Goal: Task Accomplishment & Management: Manage account settings

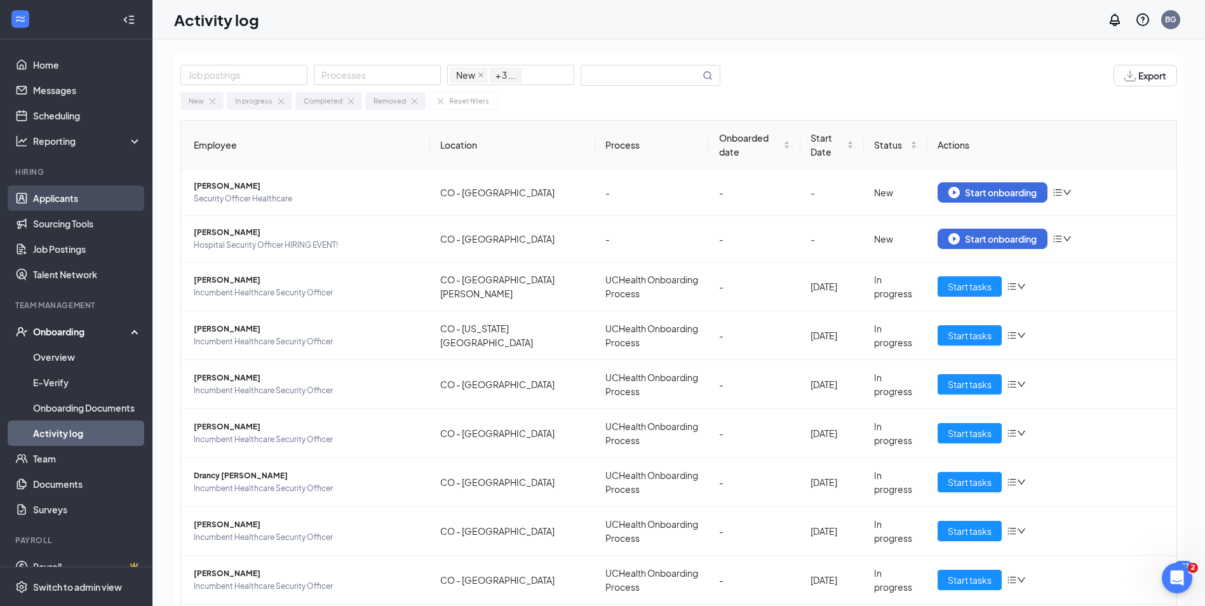
click at [68, 203] on link "Applicants" at bounding box center [87, 198] width 109 height 25
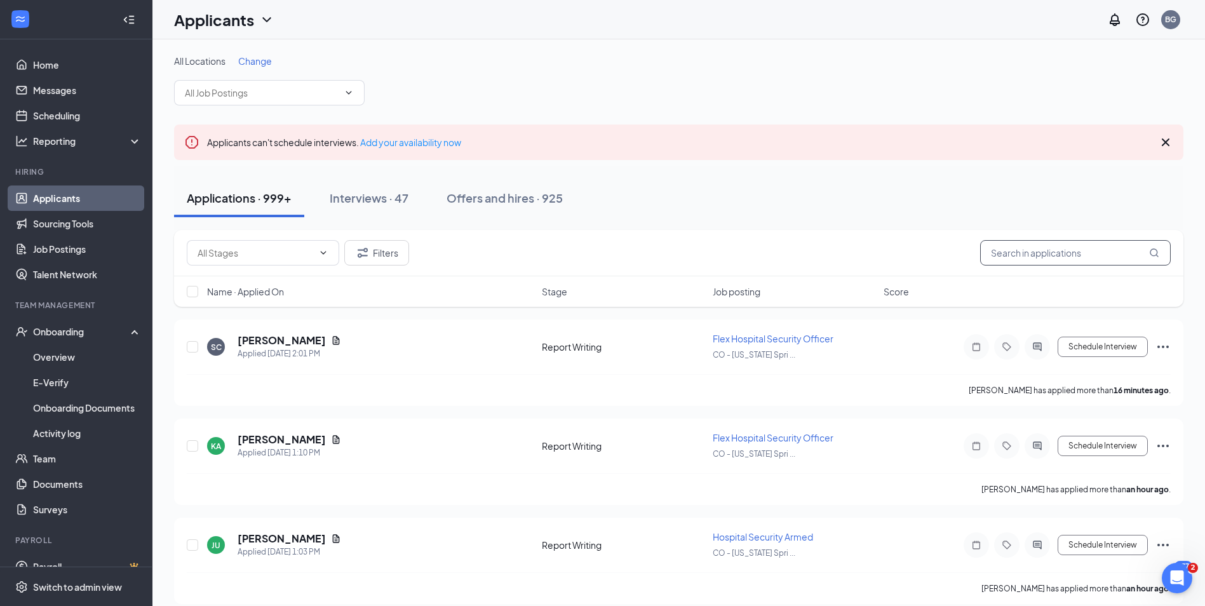
click at [1034, 260] on input "text" at bounding box center [1075, 252] width 191 height 25
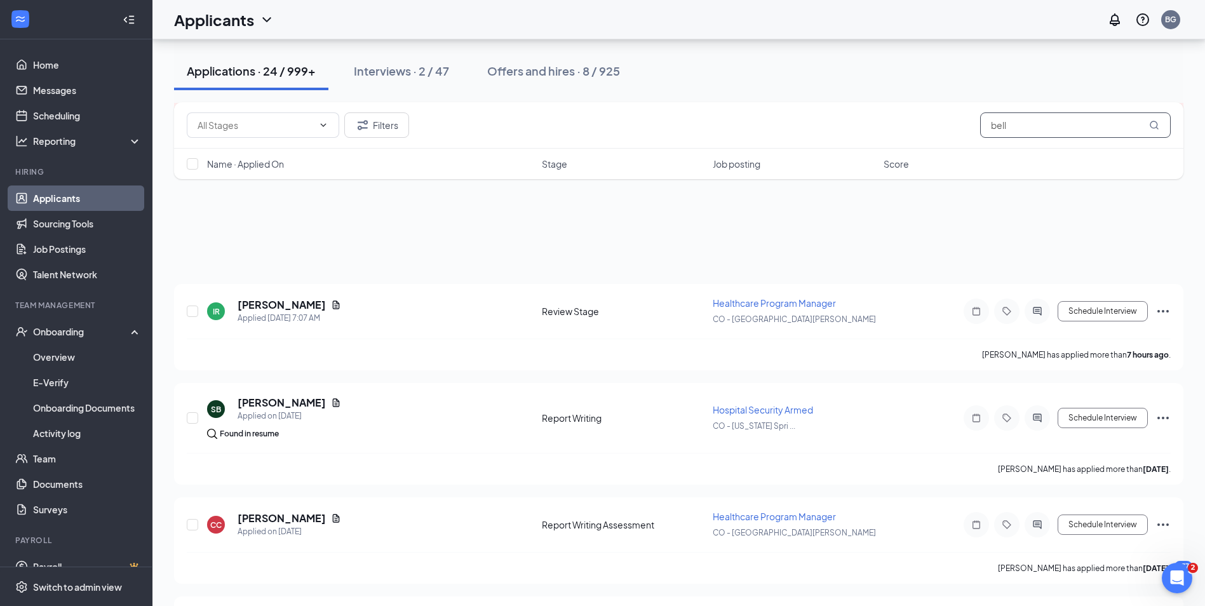
scroll to position [21, 0]
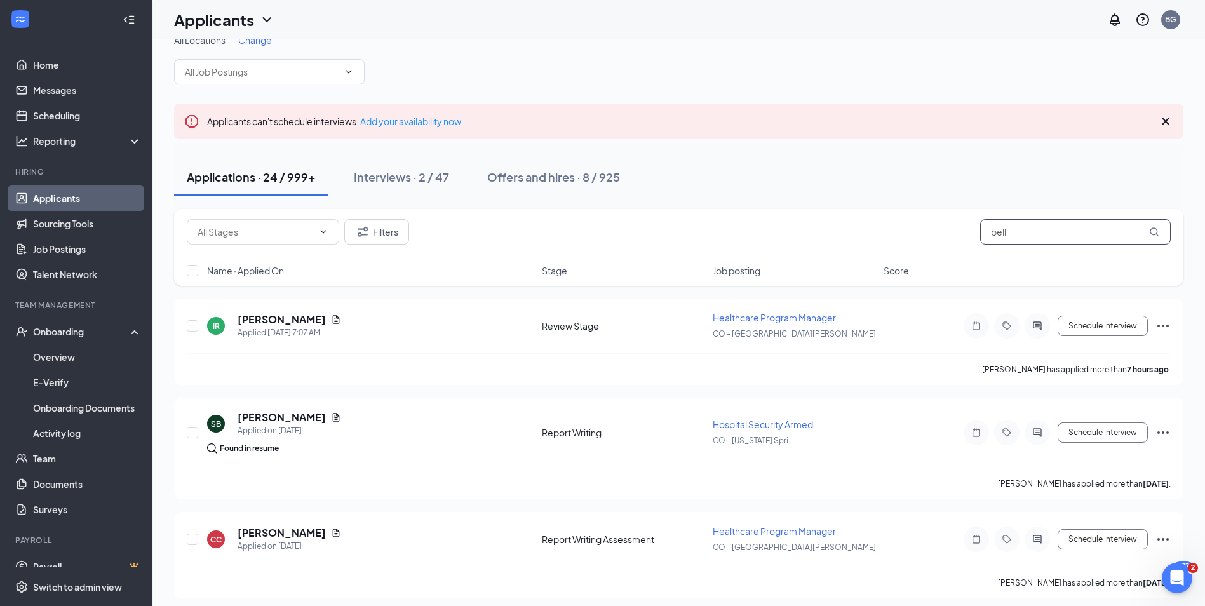
type input "bell"
click at [56, 436] on link "Activity log" at bounding box center [87, 433] width 109 height 25
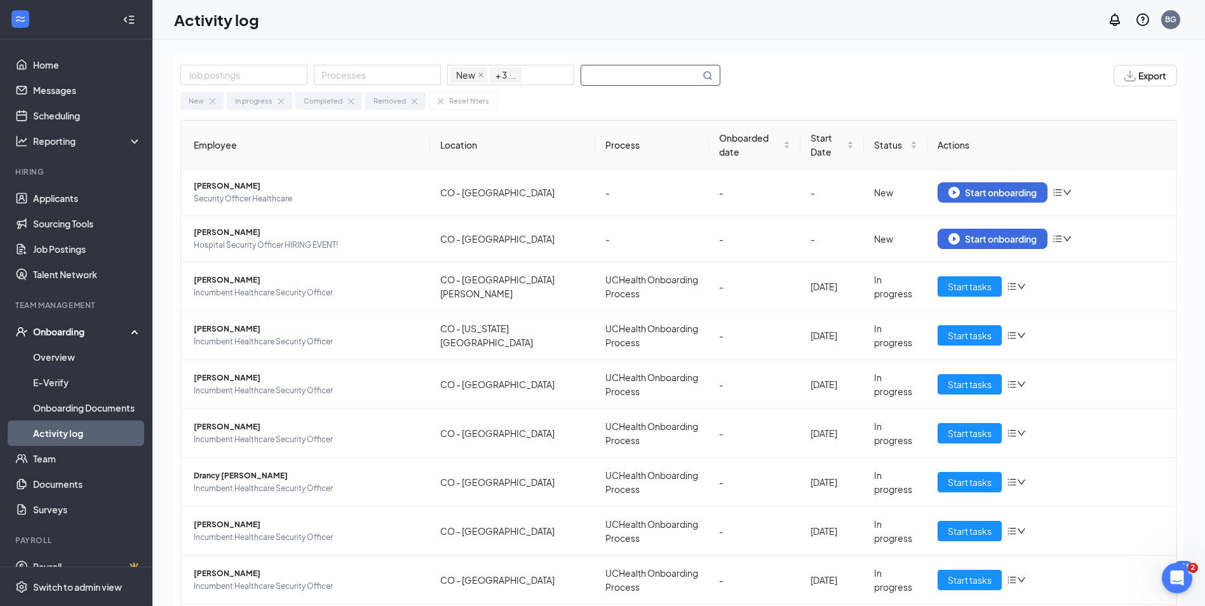
click at [636, 74] on input "text" at bounding box center [640, 75] width 119 height 20
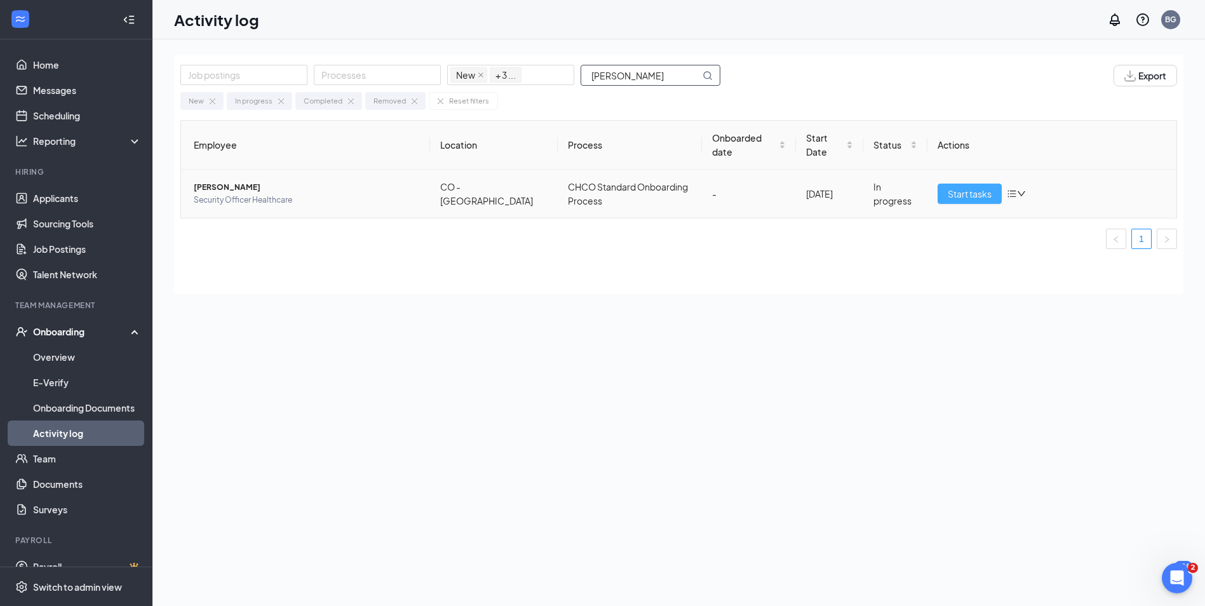
type input "jayson"
click at [944, 184] on button "Start tasks" at bounding box center [970, 194] width 64 height 20
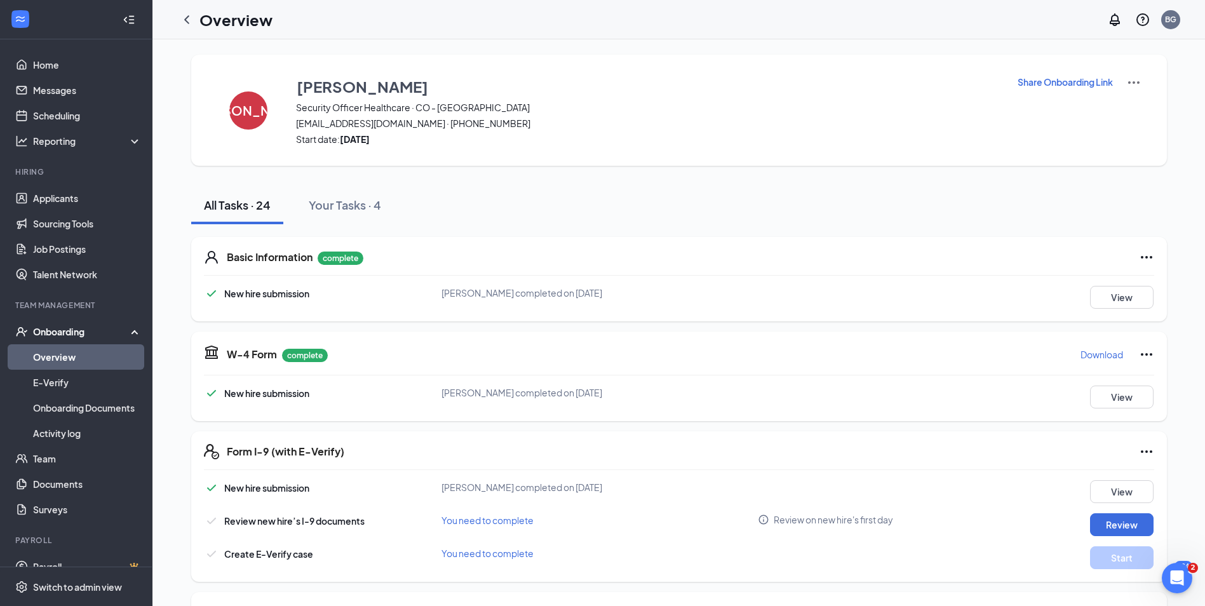
click at [1057, 83] on p "Share Onboarding Link" at bounding box center [1065, 82] width 95 height 13
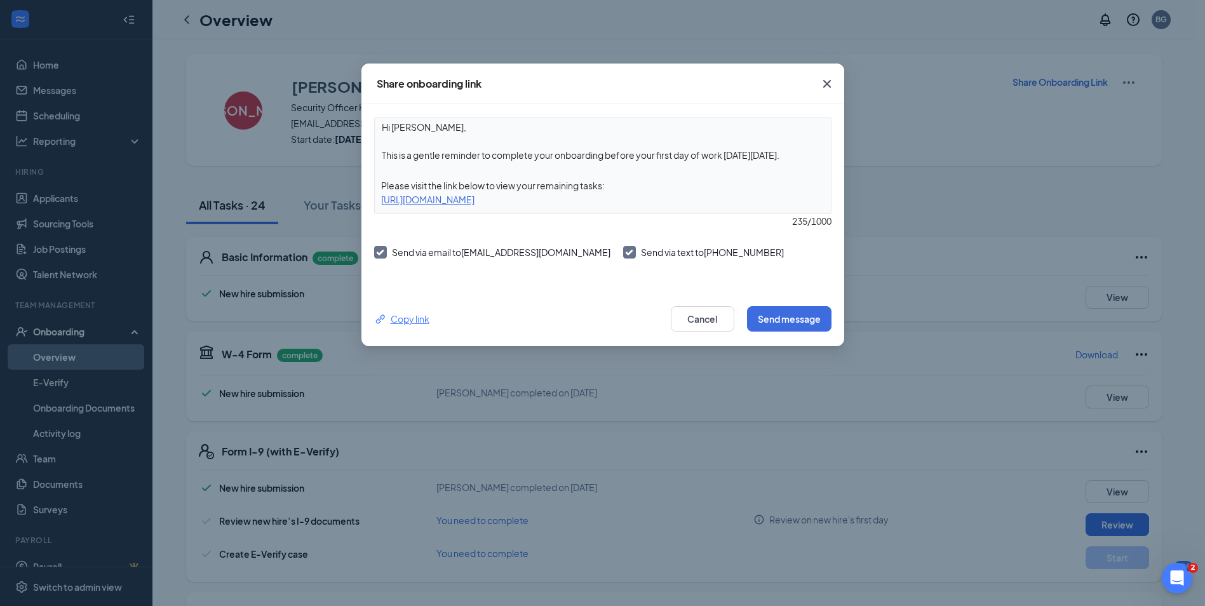
click at [410, 319] on div "Copy link" at bounding box center [401, 319] width 55 height 14
click at [829, 82] on icon "Cross" at bounding box center [827, 84] width 8 height 8
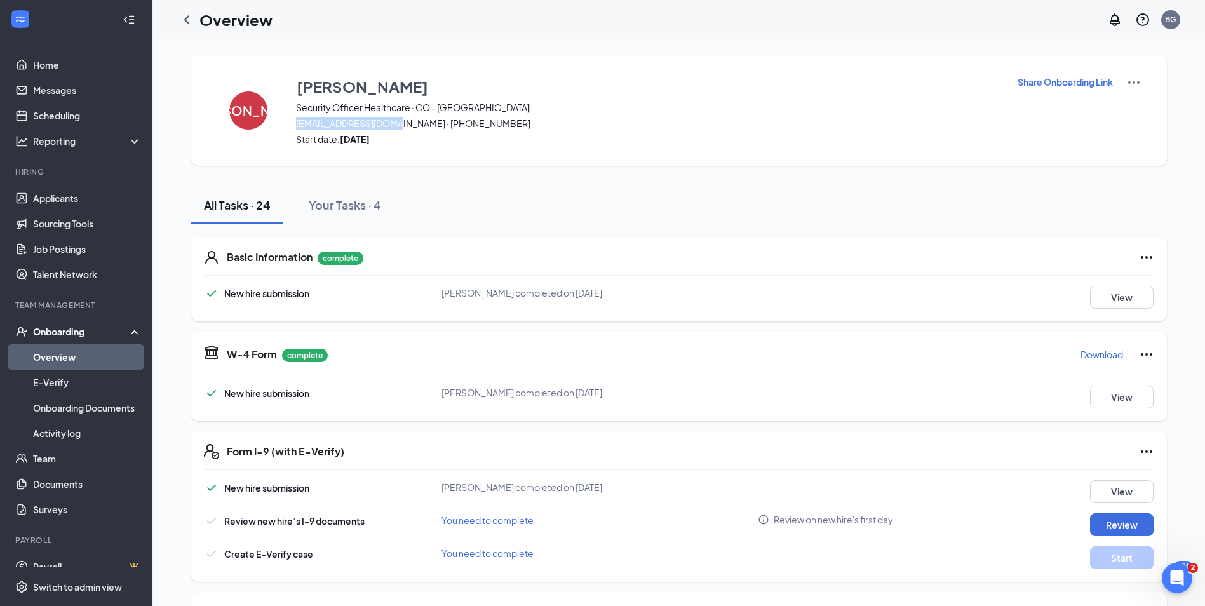
drag, startPoint x: 399, startPoint y: 126, endPoint x: 295, endPoint y: 119, distance: 104.4
click at [295, 119] on div "JA Jayson Appiah Security Officer Healthcare · CO - Aurora kwappiah06@gmail.com…" at bounding box center [679, 110] width 976 height 111
drag, startPoint x: 295, startPoint y: 119, endPoint x: 301, endPoint y: 123, distance: 7.4
copy span "kwappiah06@gmail.com"
click at [68, 248] on link "Job Postings" at bounding box center [87, 248] width 109 height 25
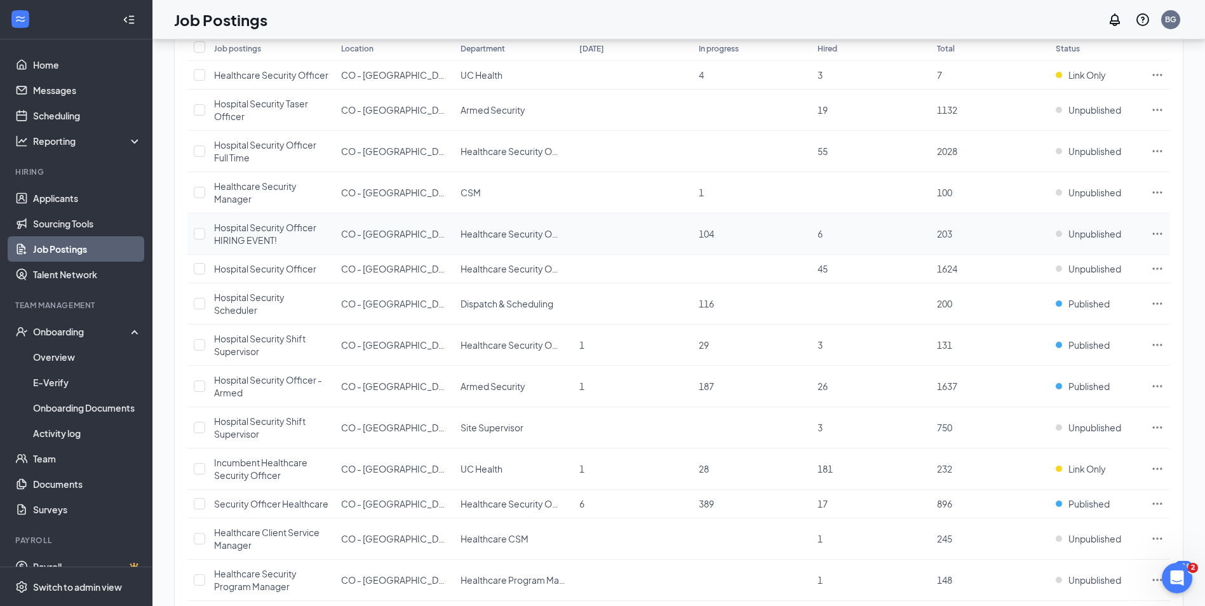
scroll to position [191, 0]
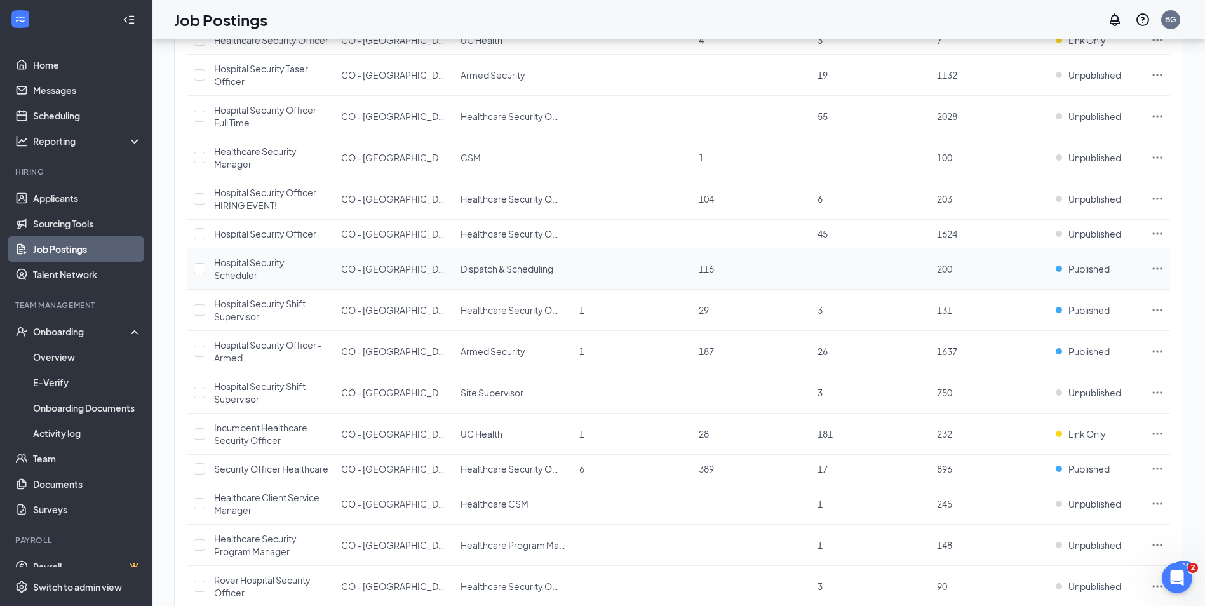
click at [1158, 269] on icon "Ellipses" at bounding box center [1158, 268] width 10 height 2
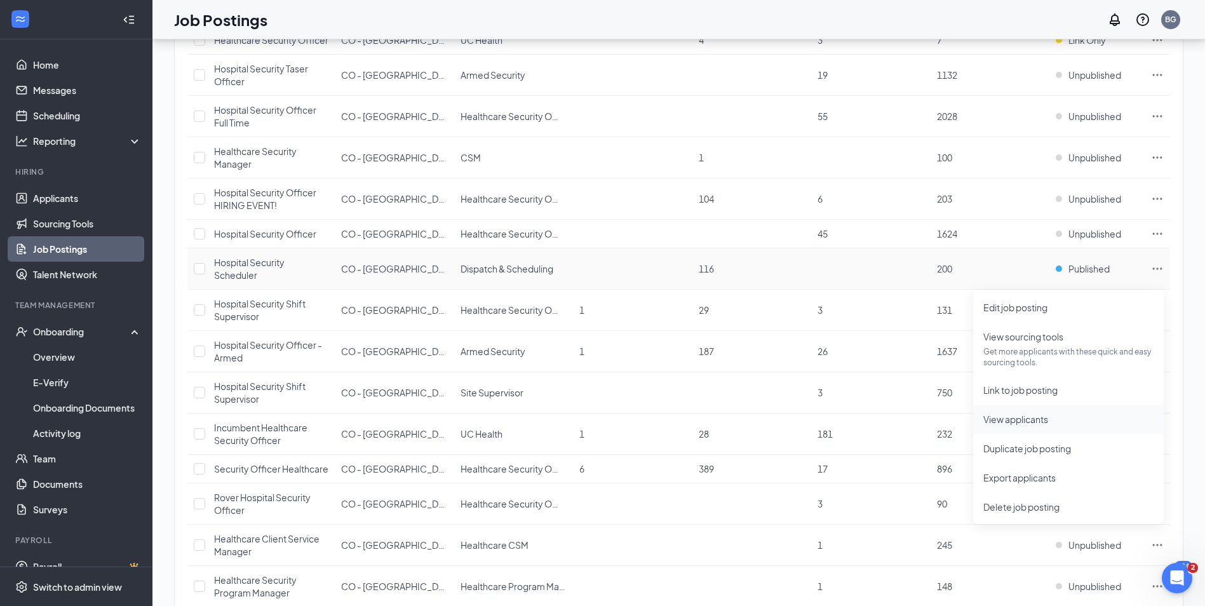
click at [1025, 423] on span "View applicants" at bounding box center [1016, 419] width 65 height 11
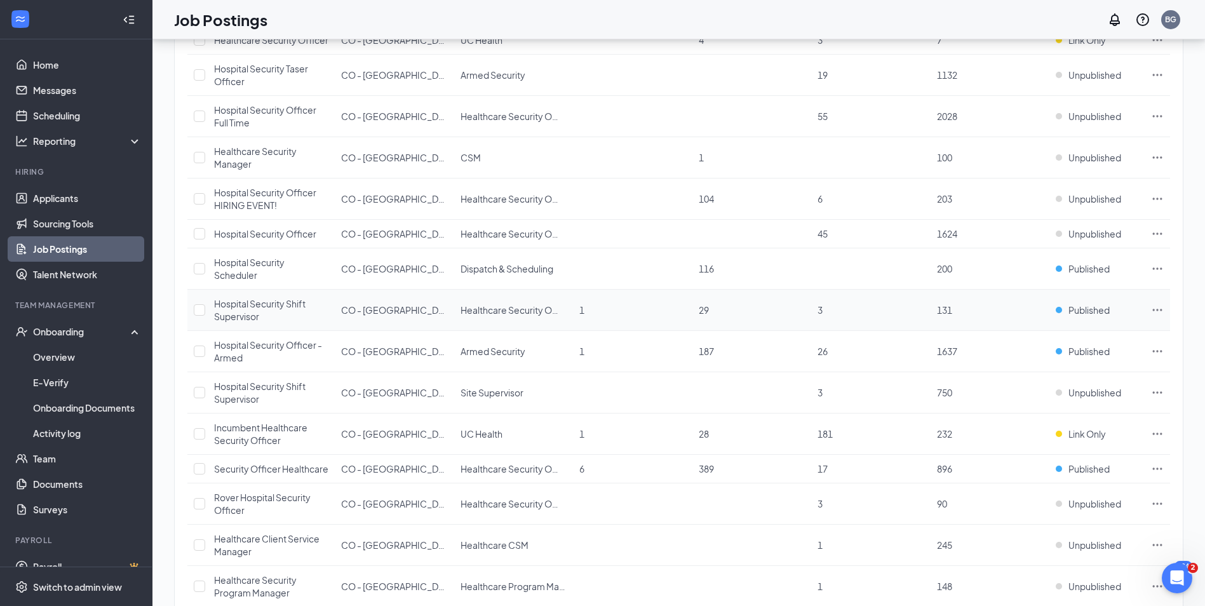
click at [1160, 316] on icon "Ellipses" at bounding box center [1157, 310] width 13 height 13
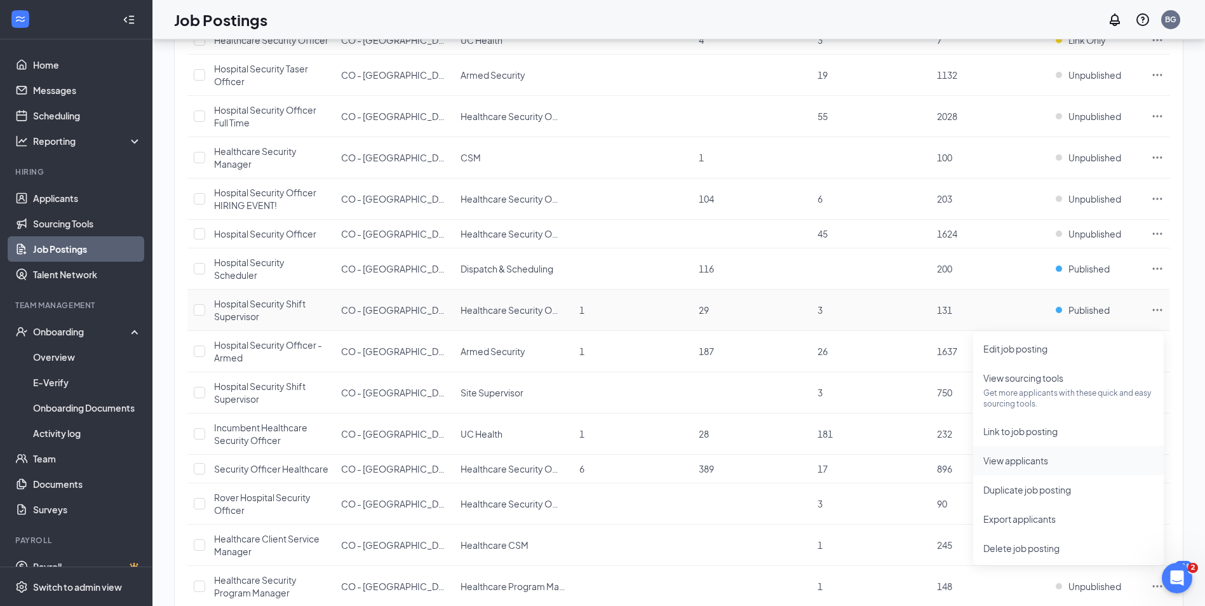
click at [994, 461] on span "View applicants" at bounding box center [1016, 460] width 65 height 11
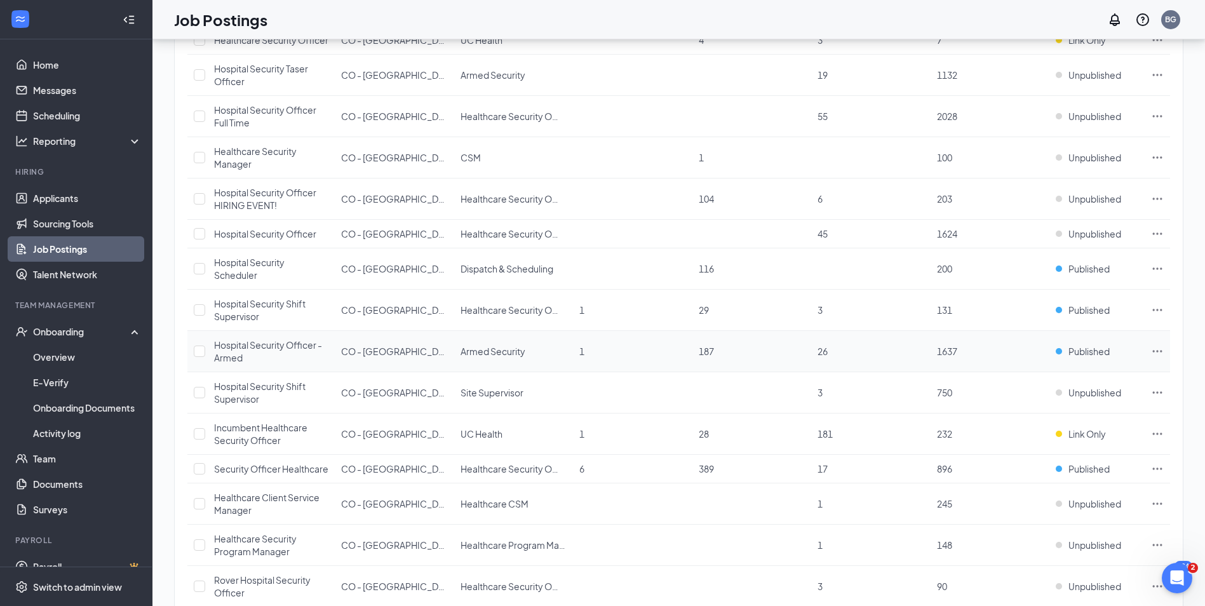
click at [1157, 358] on icon "Ellipses" at bounding box center [1157, 351] width 13 height 13
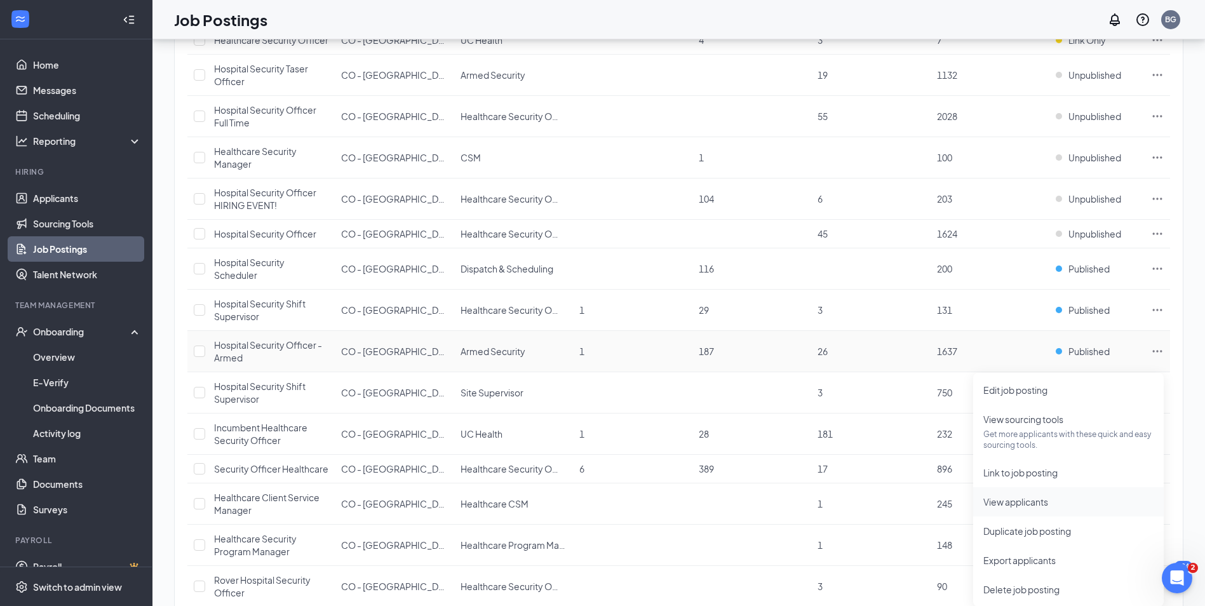
click at [1009, 498] on span "View applicants" at bounding box center [1016, 501] width 65 height 11
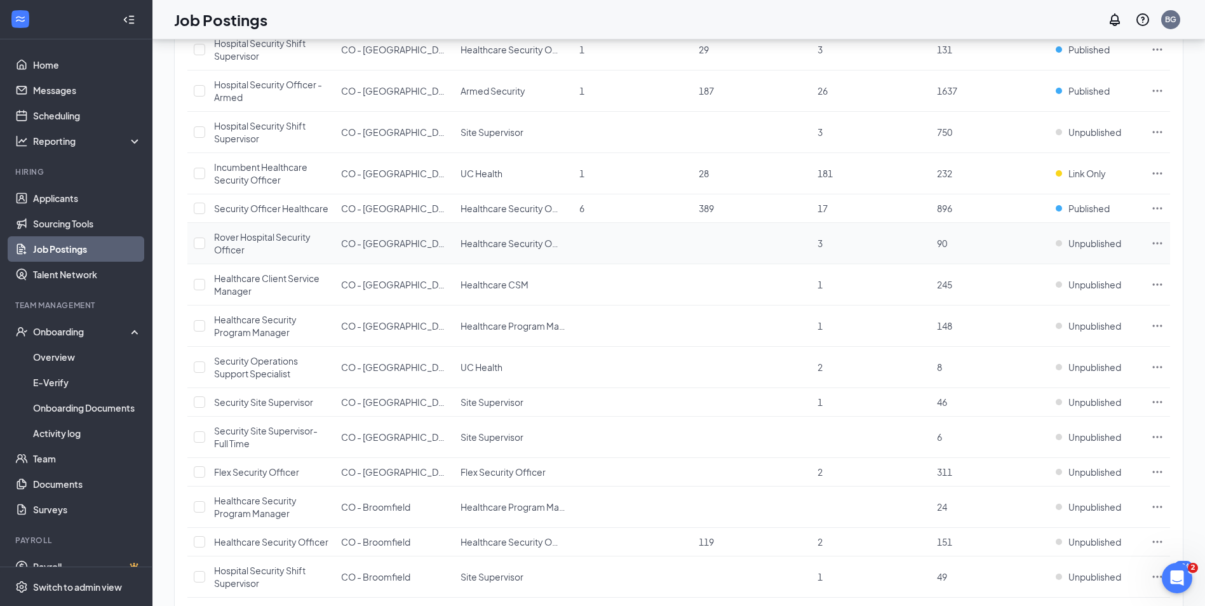
scroll to position [508, 0]
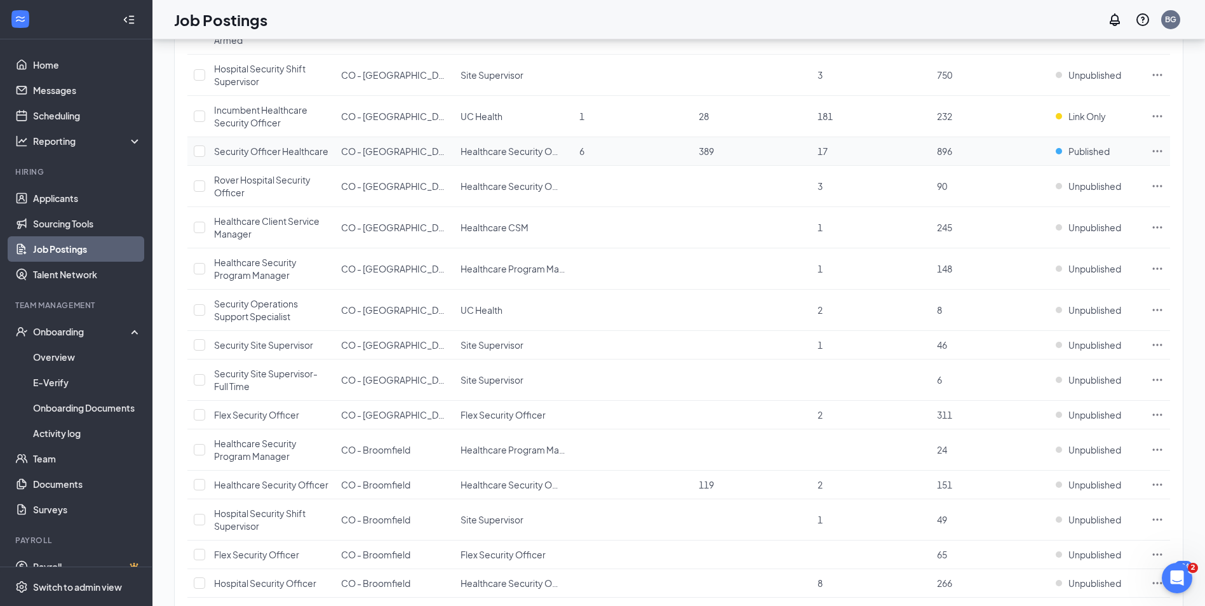
click at [1160, 158] on icon "Ellipses" at bounding box center [1157, 151] width 13 height 13
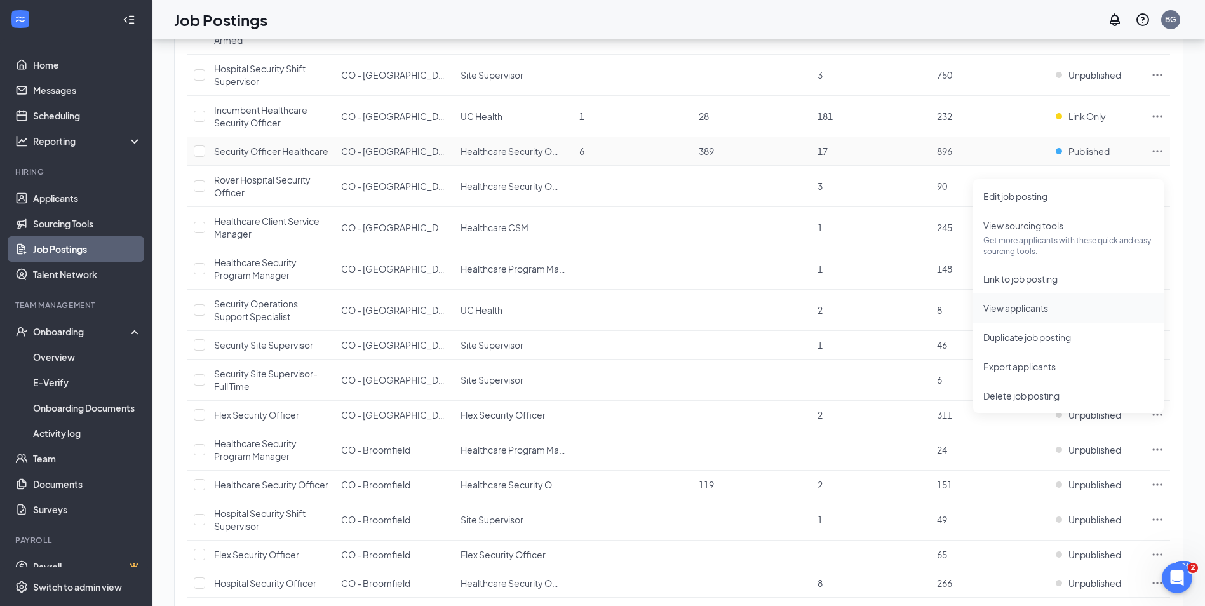
click at [1018, 313] on span "View applicants" at bounding box center [1016, 307] width 65 height 11
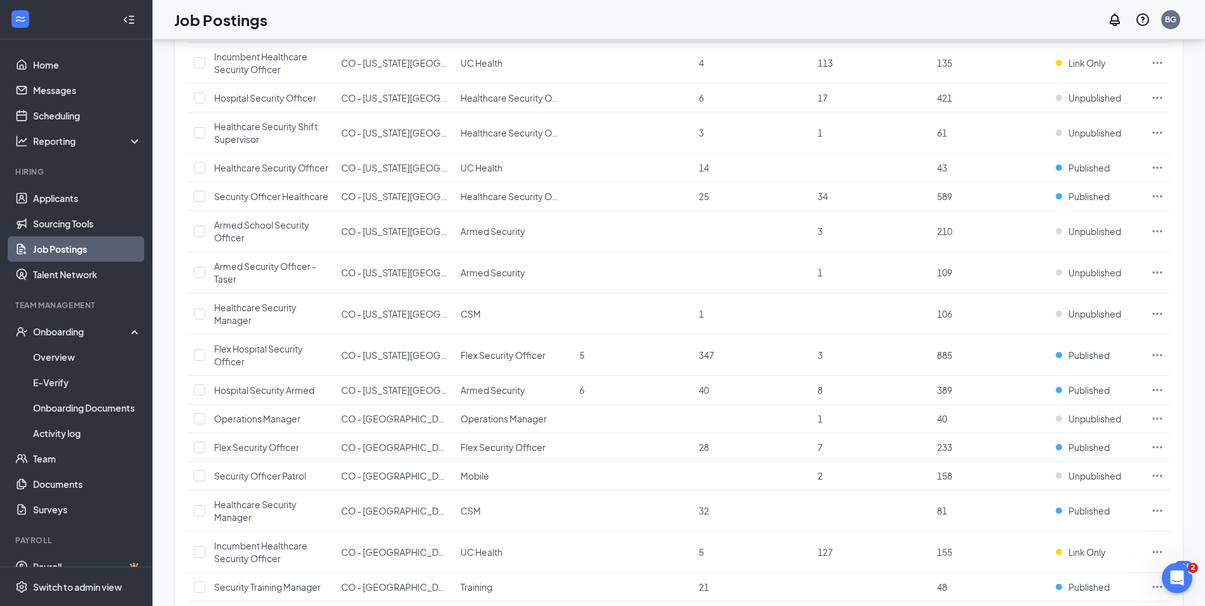
scroll to position [1144, 0]
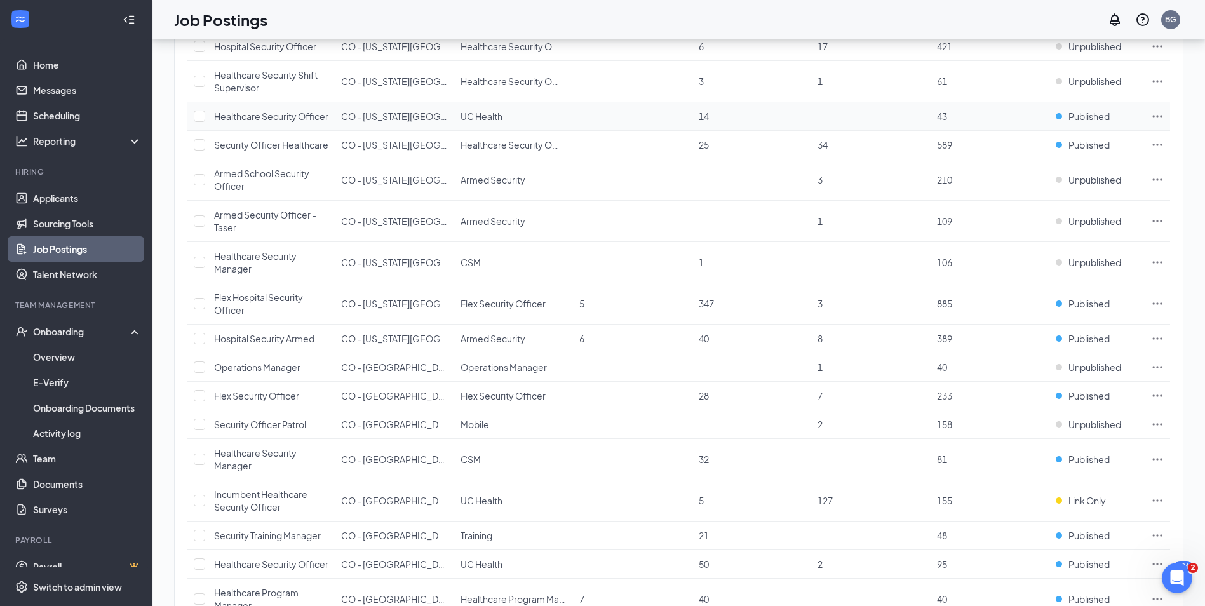
click at [1161, 117] on icon "Ellipses" at bounding box center [1158, 116] width 10 height 2
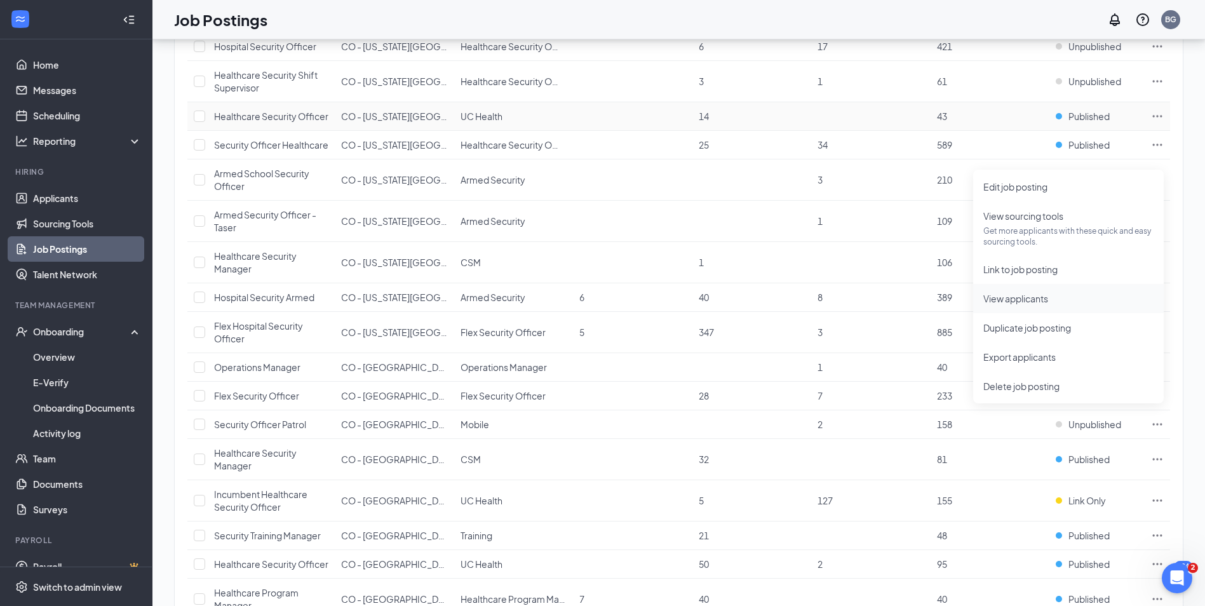
click at [1024, 295] on span "View applicants" at bounding box center [1016, 298] width 65 height 11
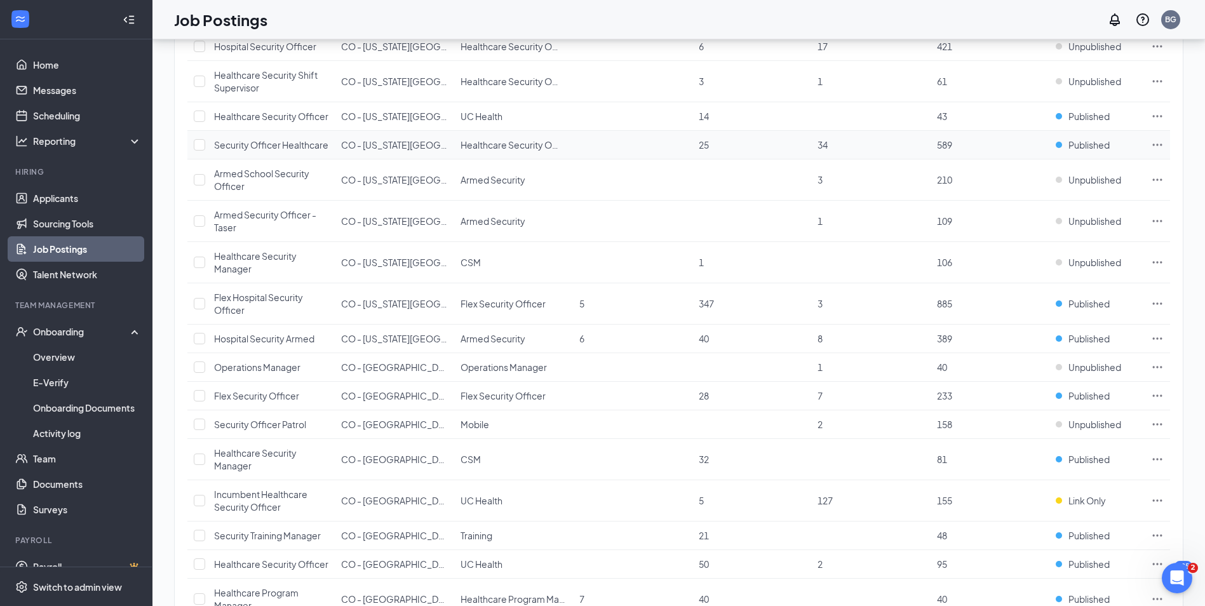
click at [1159, 151] on icon "Ellipses" at bounding box center [1157, 145] width 13 height 13
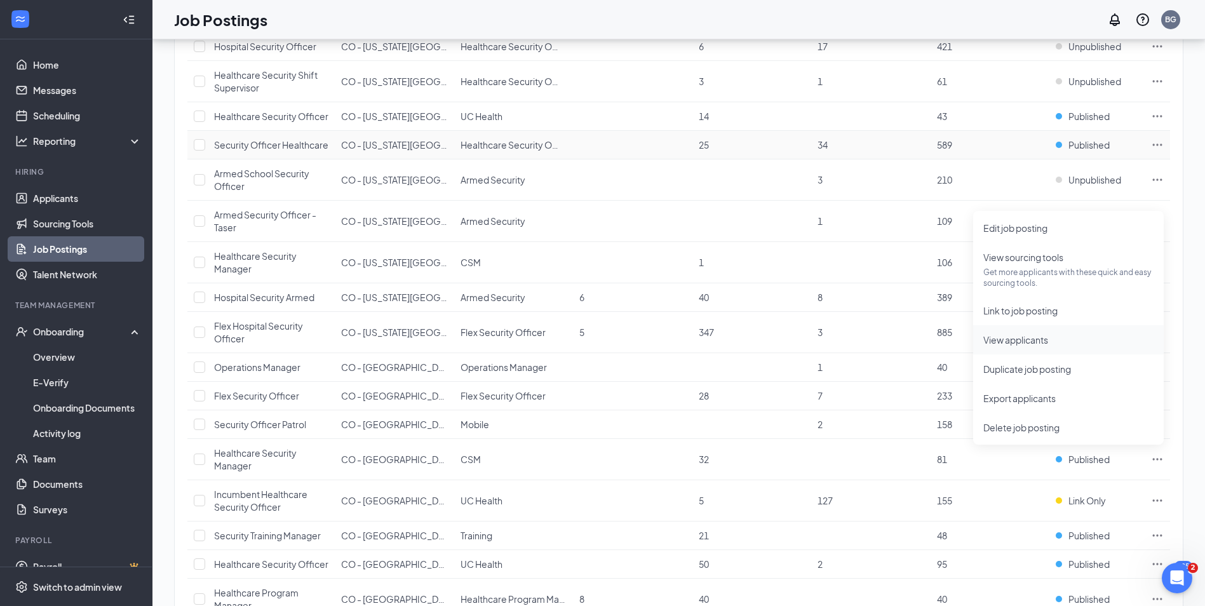
click at [1030, 341] on span "View applicants" at bounding box center [1016, 339] width 65 height 11
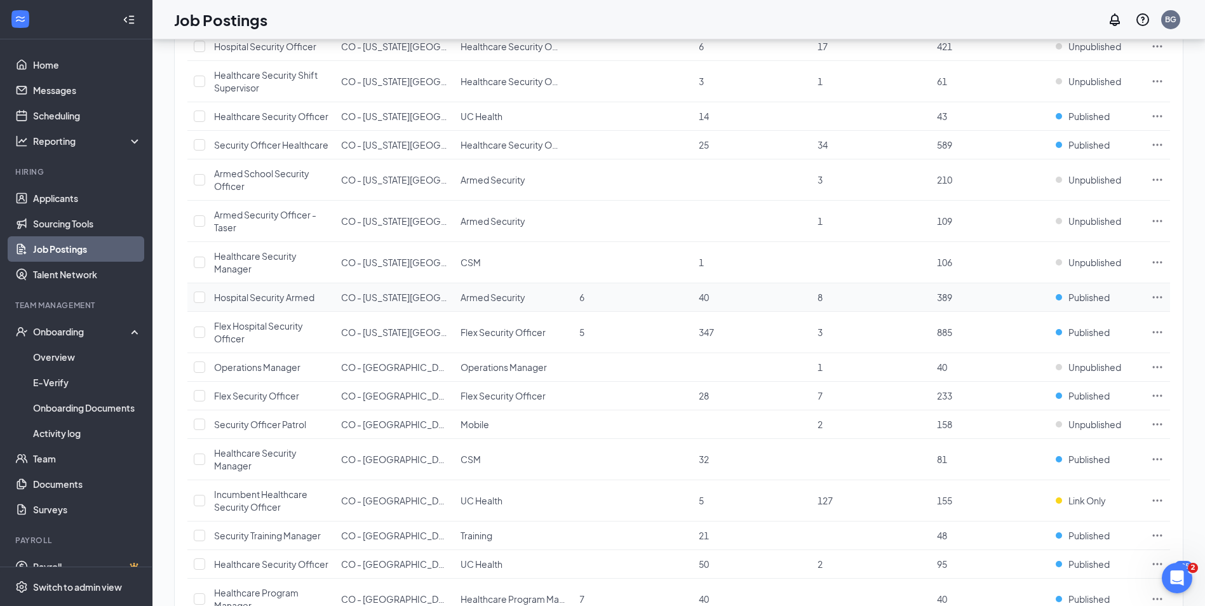
click at [1156, 304] on icon "Ellipses" at bounding box center [1157, 297] width 13 height 13
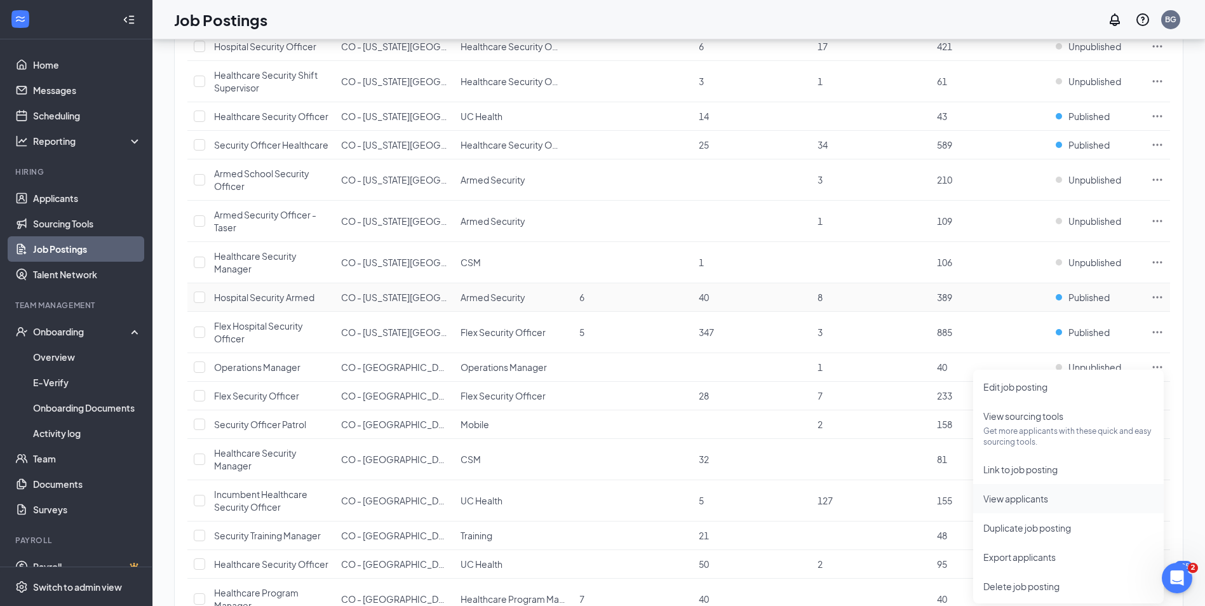
click at [1042, 500] on span "View applicants" at bounding box center [1016, 498] width 65 height 11
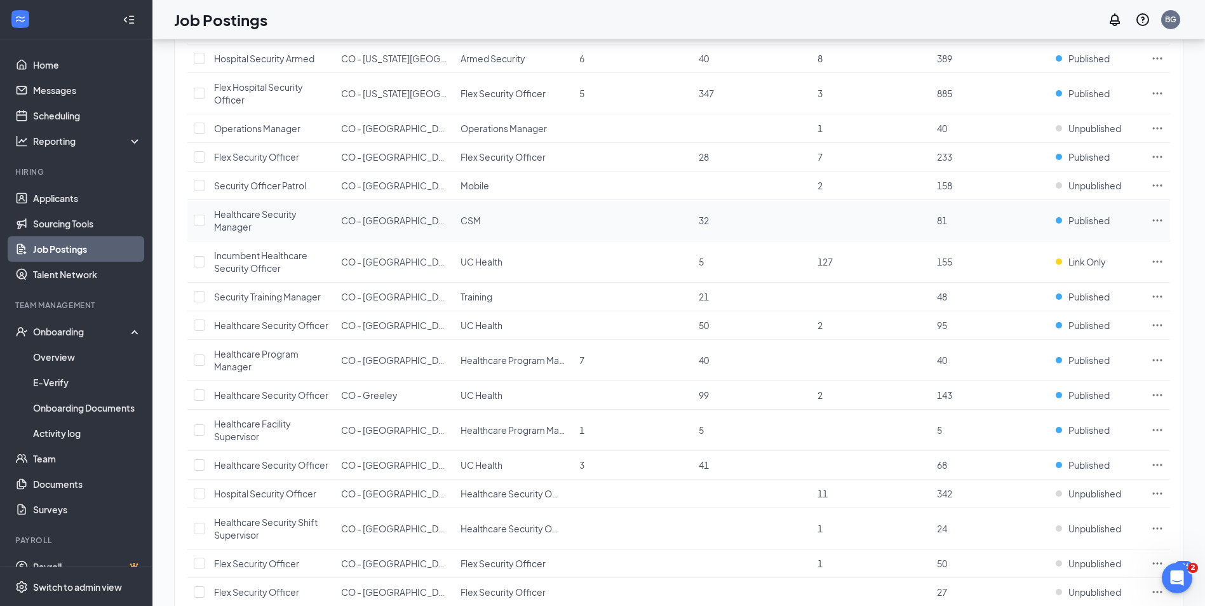
scroll to position [1461, 0]
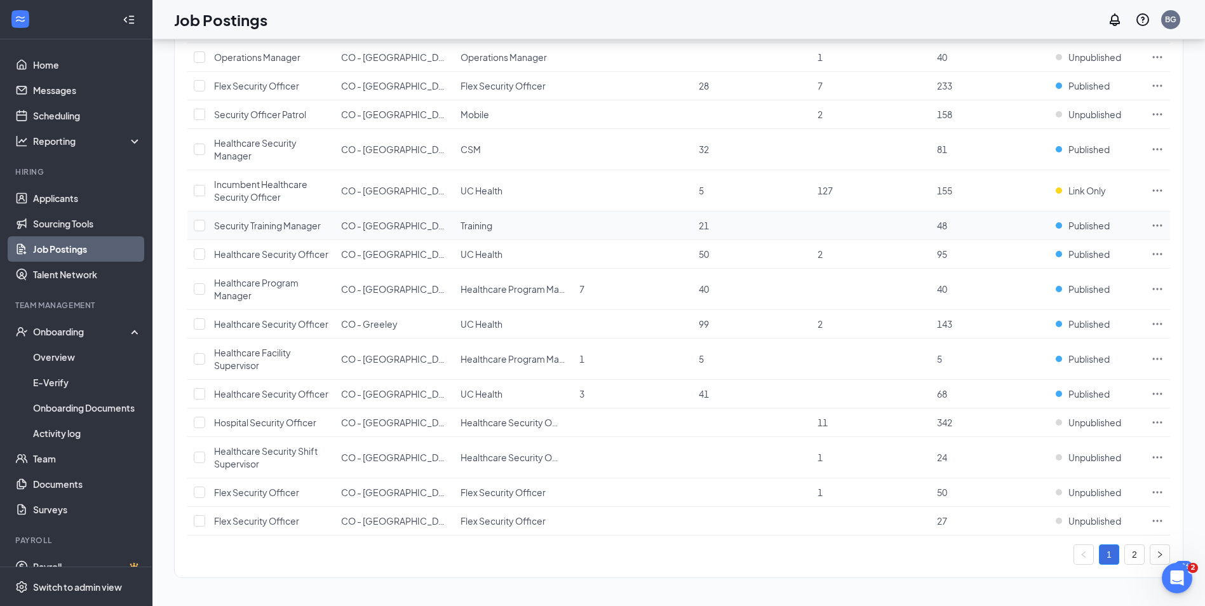
click at [1163, 232] on icon "Ellipses" at bounding box center [1157, 225] width 13 height 13
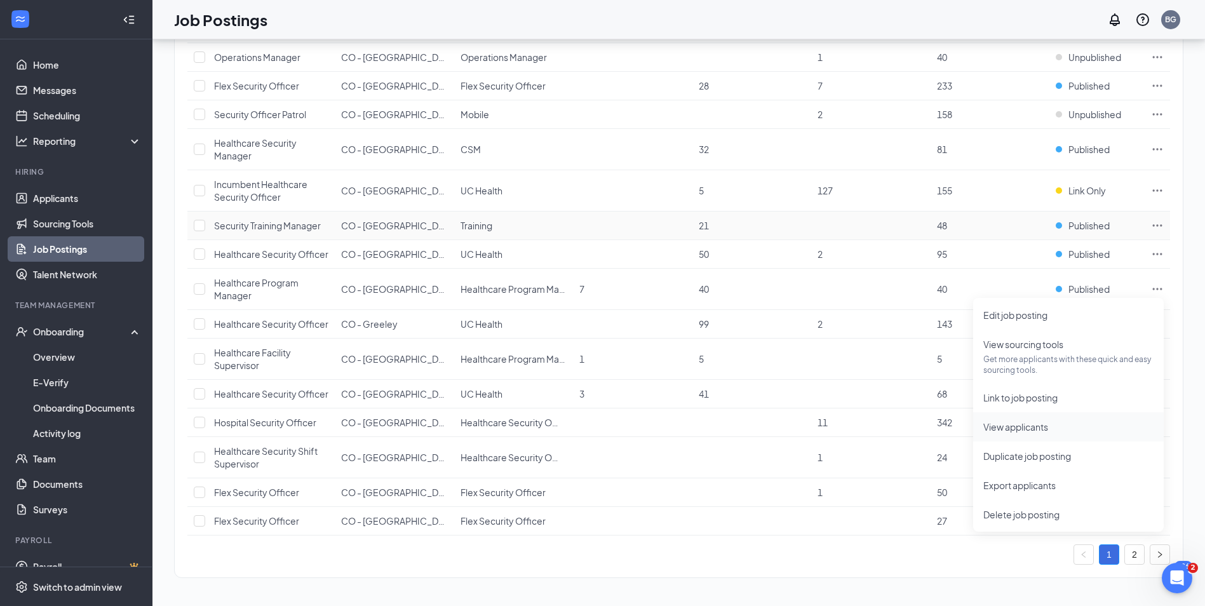
click at [990, 423] on span "View applicants" at bounding box center [1016, 426] width 65 height 11
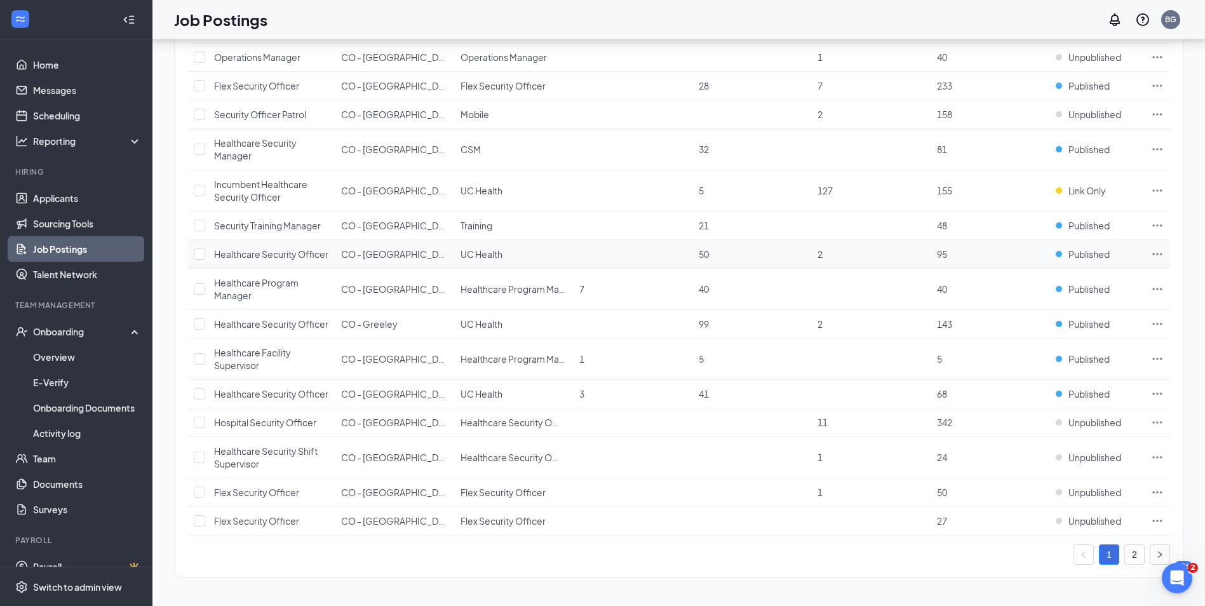
click at [1162, 255] on icon "Ellipses" at bounding box center [1158, 254] width 10 height 2
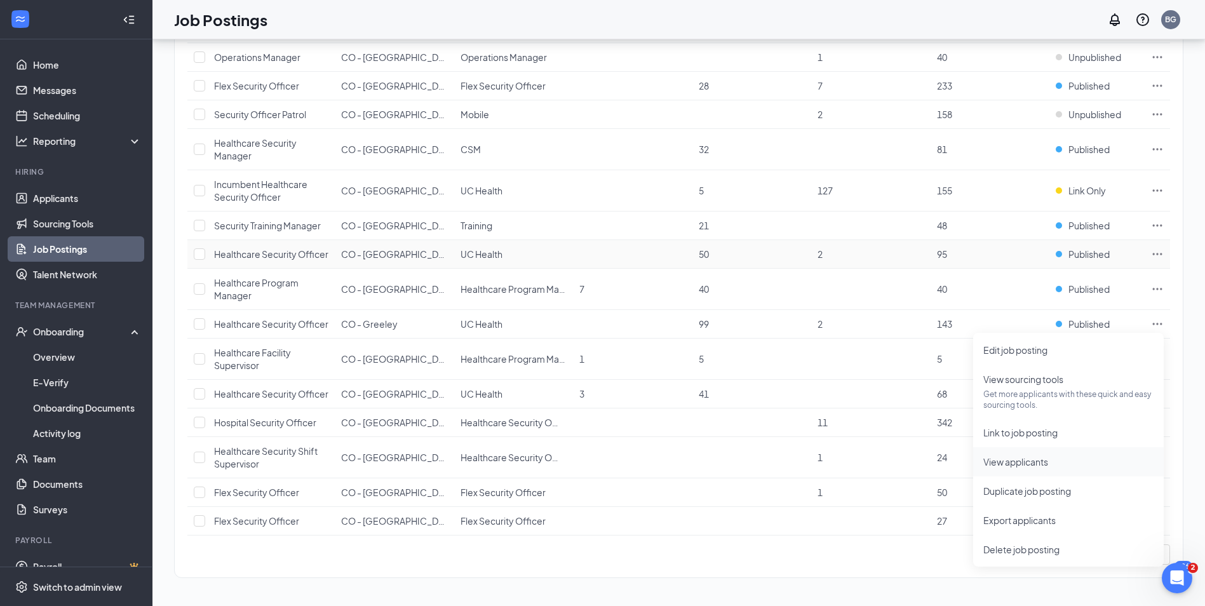
click at [1022, 456] on span "View applicants" at bounding box center [1016, 461] width 65 height 11
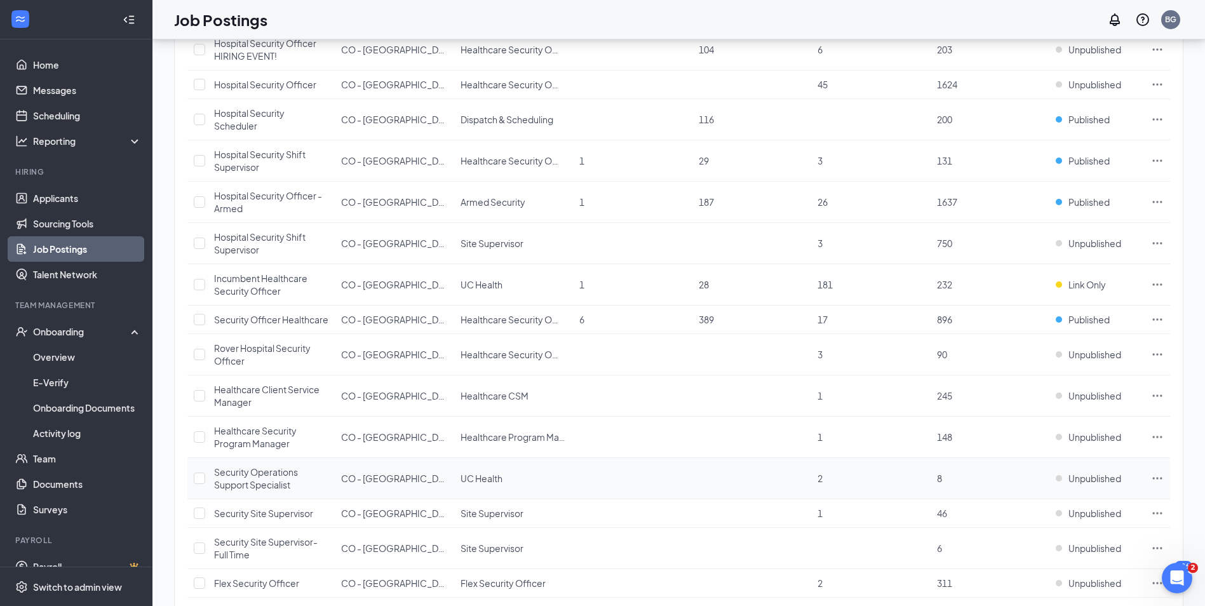
scroll to position [285, 0]
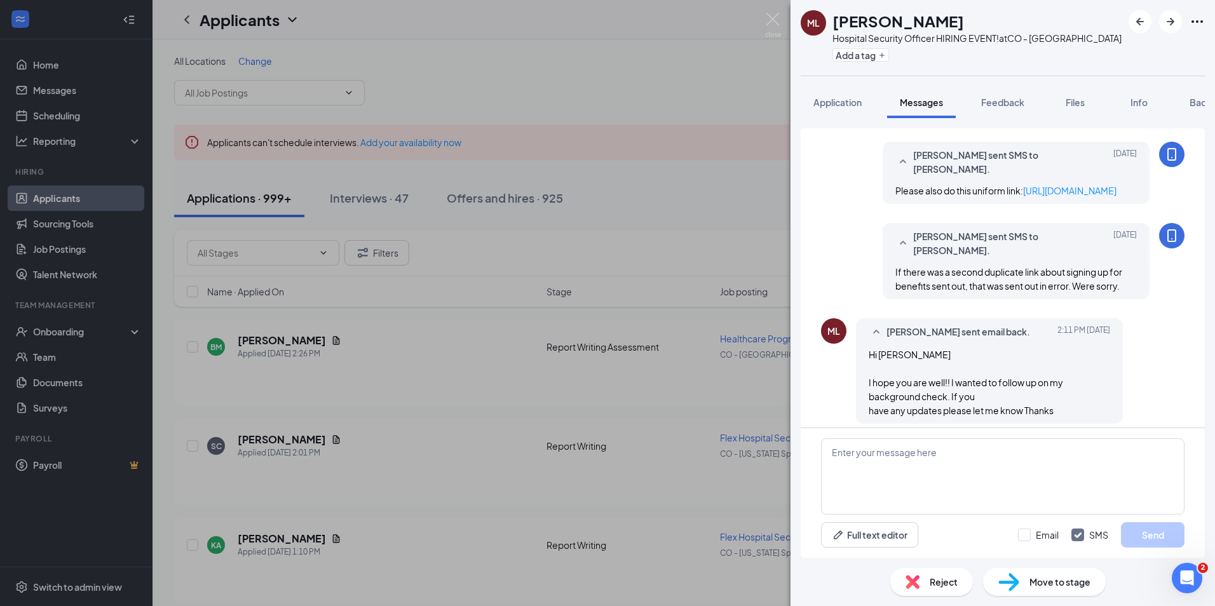
scroll to position [519, 0]
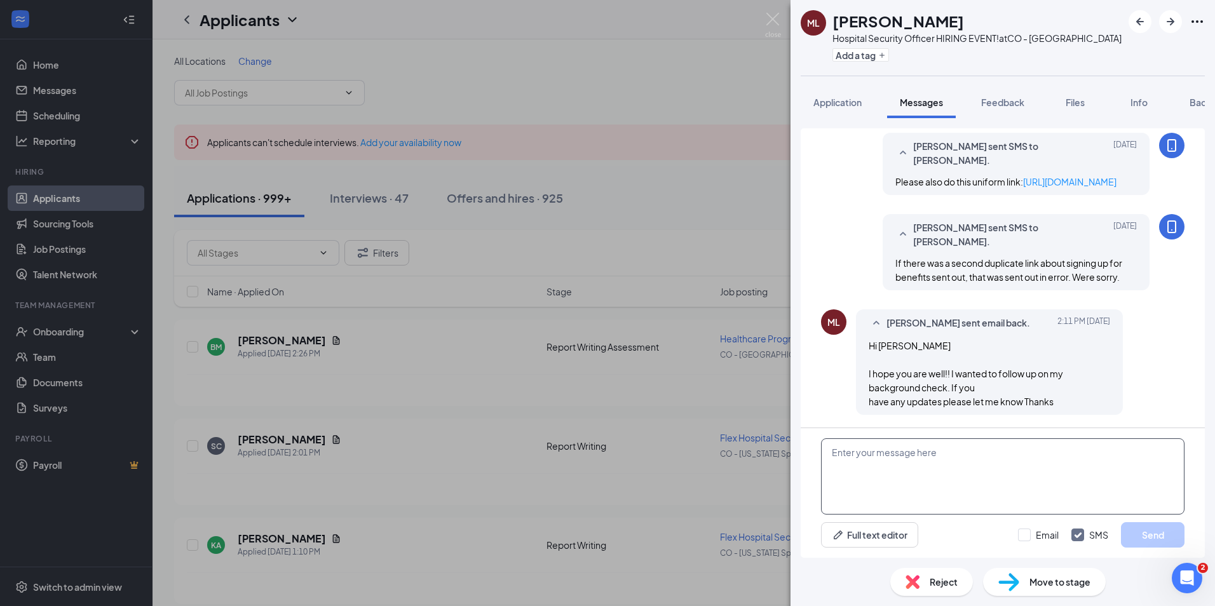
click at [989, 456] on textarea at bounding box center [1002, 476] width 363 height 76
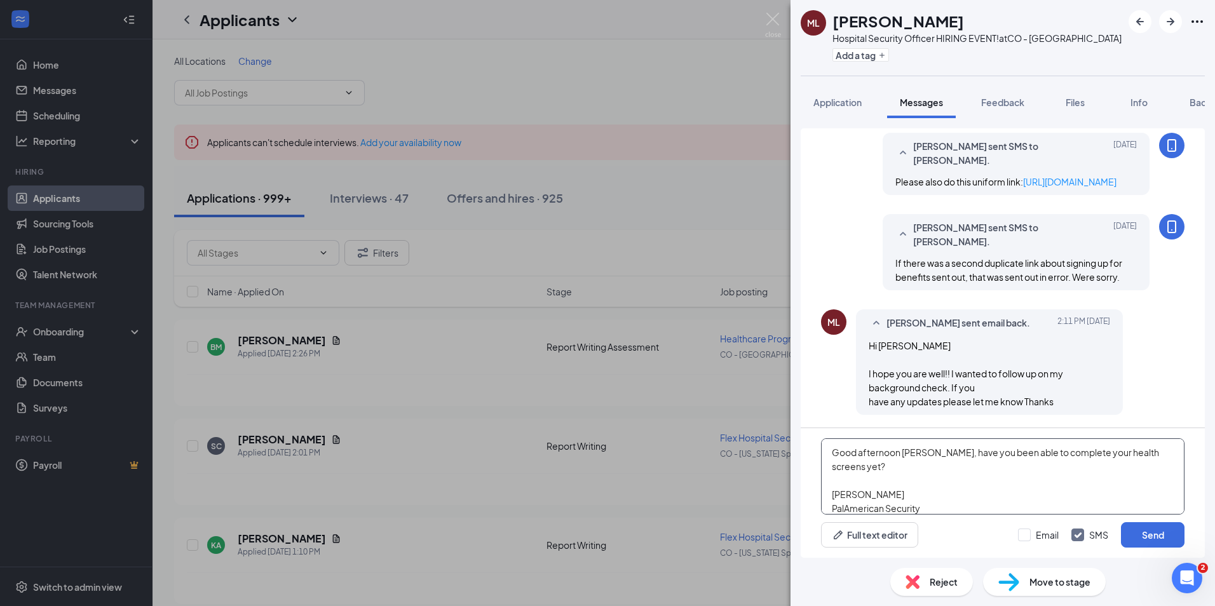
click at [950, 454] on textarea "Good afternoon Mohamed, have you been able to complete your health screens yet?…" at bounding box center [1002, 476] width 363 height 76
type textarea "Good afternoon [PERSON_NAME], we do have that back and clear. Have you been abl…"
click at [1157, 529] on button "Send" at bounding box center [1153, 534] width 64 height 25
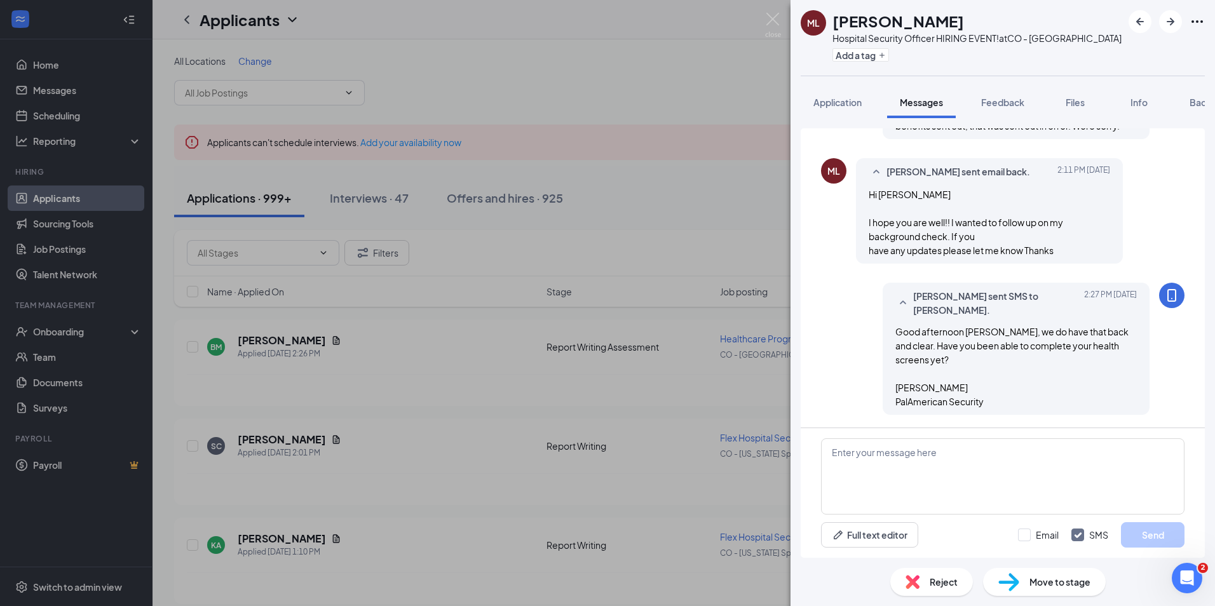
scroll to position [658, 0]
click at [1199, 17] on icon "Ellipses" at bounding box center [1196, 21] width 15 height 15
click at [1086, 50] on link "View full application" at bounding box center [1128, 50] width 137 height 13
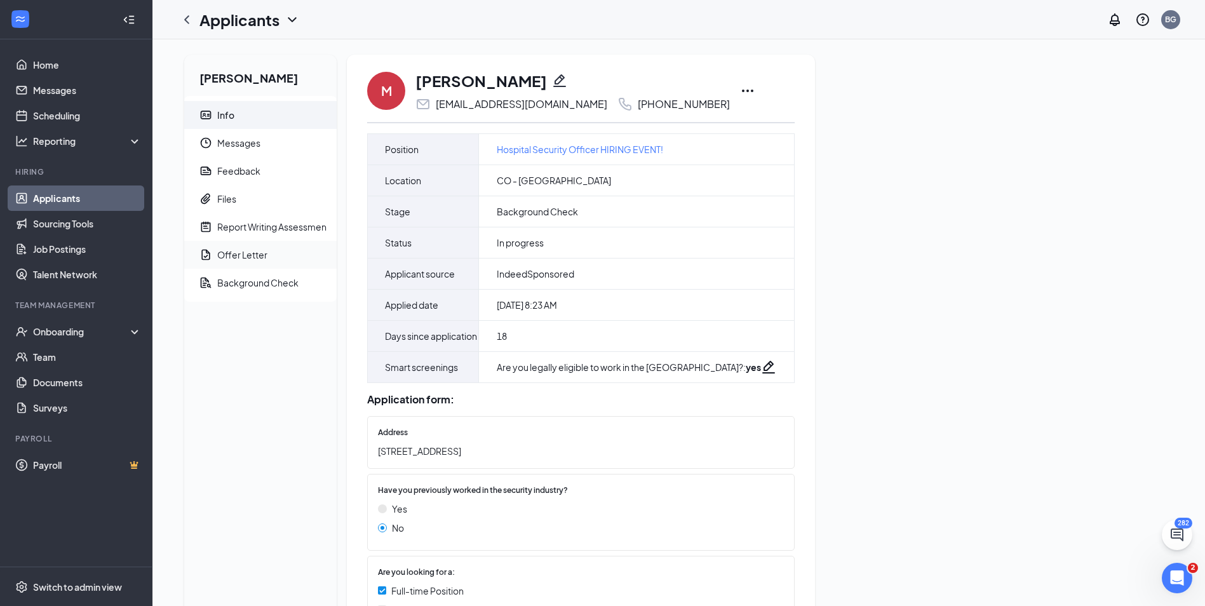
click at [267, 250] on span "Offer Letter" at bounding box center [271, 255] width 109 height 28
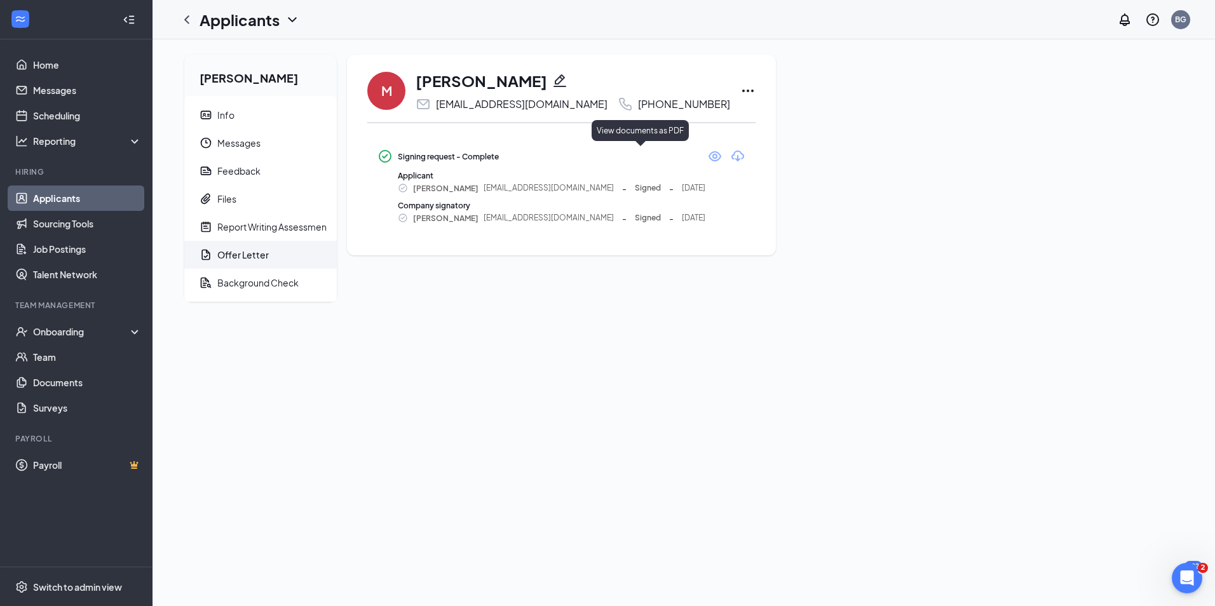
click at [707, 157] on icon "Eye" at bounding box center [714, 156] width 15 height 15
drag, startPoint x: 536, startPoint y: 105, endPoint x: 438, endPoint y: 109, distance: 98.6
click at [438, 109] on div "[EMAIL_ADDRESS][DOMAIN_NAME]" at bounding box center [522, 104] width 172 height 13
drag, startPoint x: 438, startPoint y: 109, endPoint x: 456, endPoint y: 102, distance: 18.9
copy div "[EMAIL_ADDRESS][DOMAIN_NAME]"
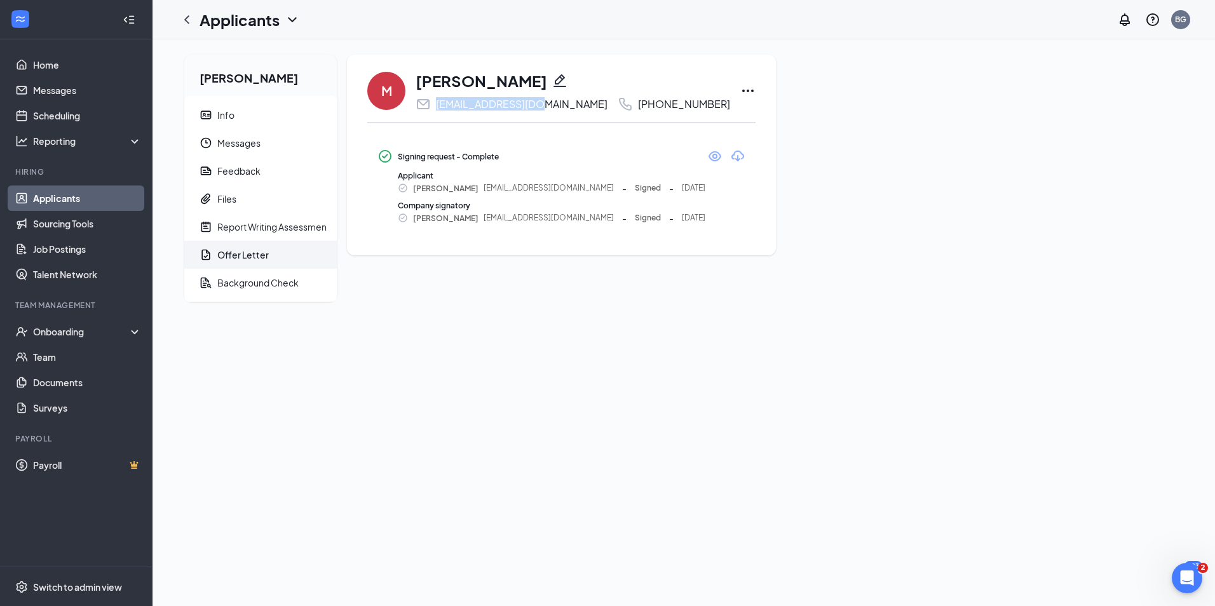
drag, startPoint x: 656, startPoint y: 104, endPoint x: 582, endPoint y: 107, distance: 74.4
click at [582, 107] on div "M Mohamed Ly cheibyly@gmail.com +1 (720) 812-6078" at bounding box center [561, 91] width 388 height 42
drag, startPoint x: 582, startPoint y: 107, endPoint x: 588, endPoint y: 108, distance: 6.4
copy div "(720) 812-6078"
click at [188, 19] on icon "ChevronLeft" at bounding box center [186, 19] width 15 height 15
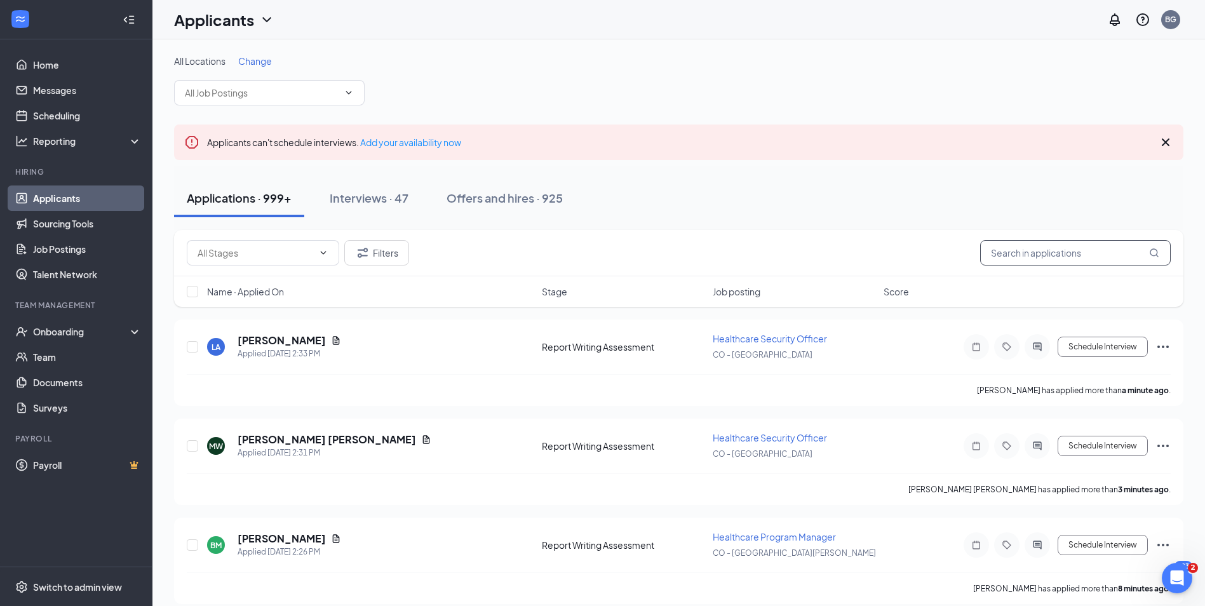
click at [1066, 255] on input "text" at bounding box center [1075, 252] width 191 height 25
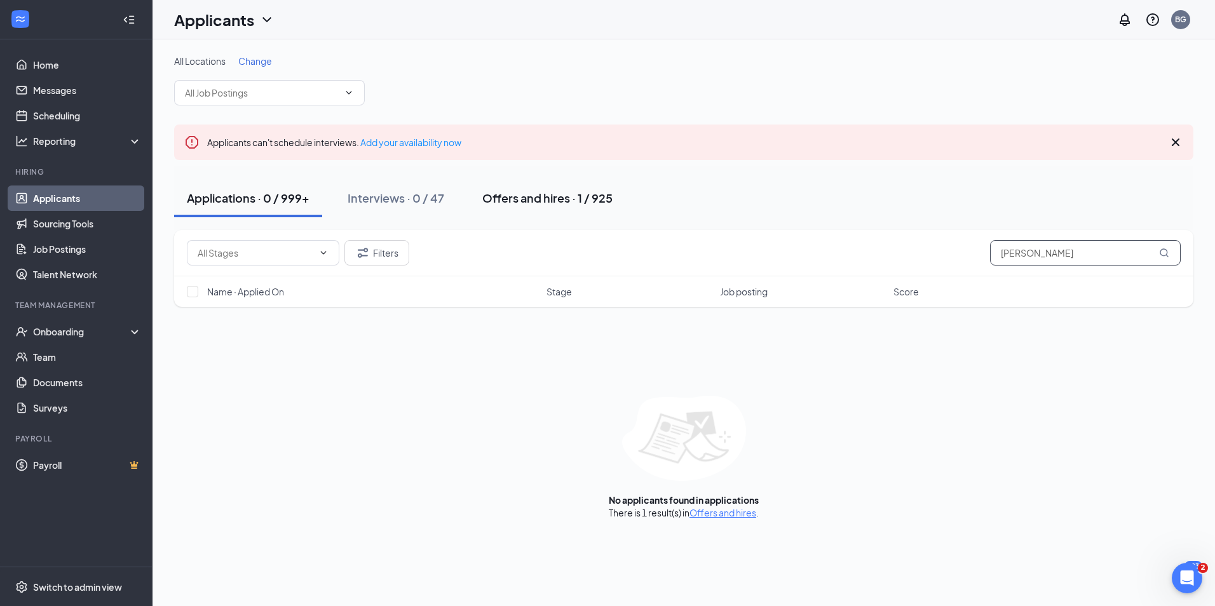
type input "mohamed ly"
click at [552, 192] on div "Offers and hires · 1 / 925" at bounding box center [547, 198] width 130 height 16
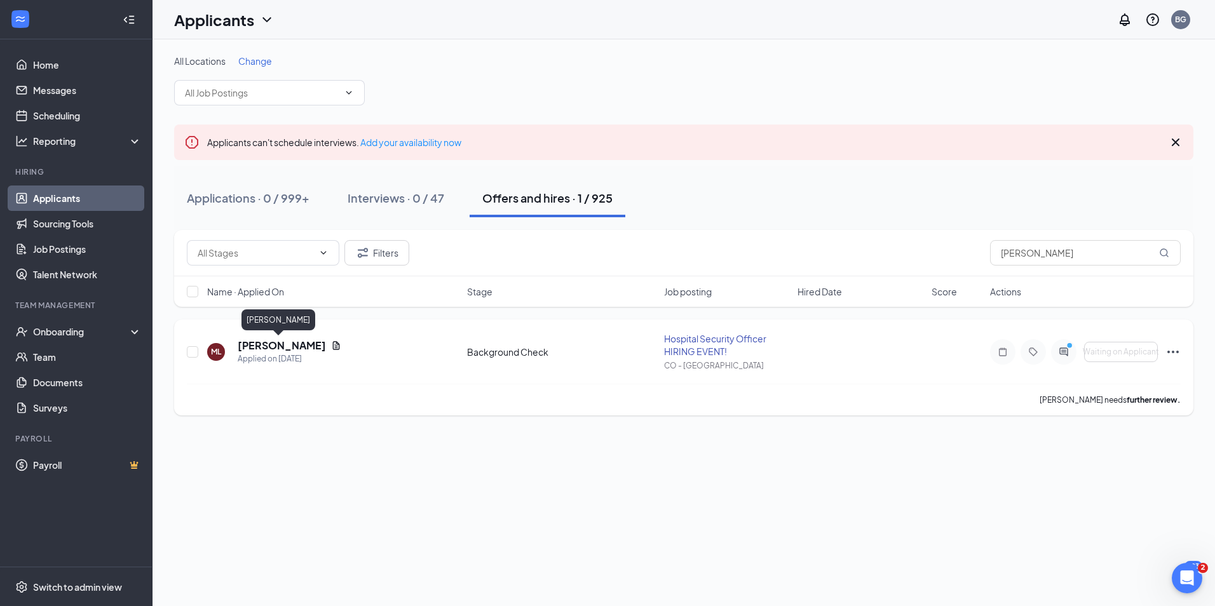
click at [277, 346] on h5 "Mohamed Ly" at bounding box center [282, 346] width 88 height 14
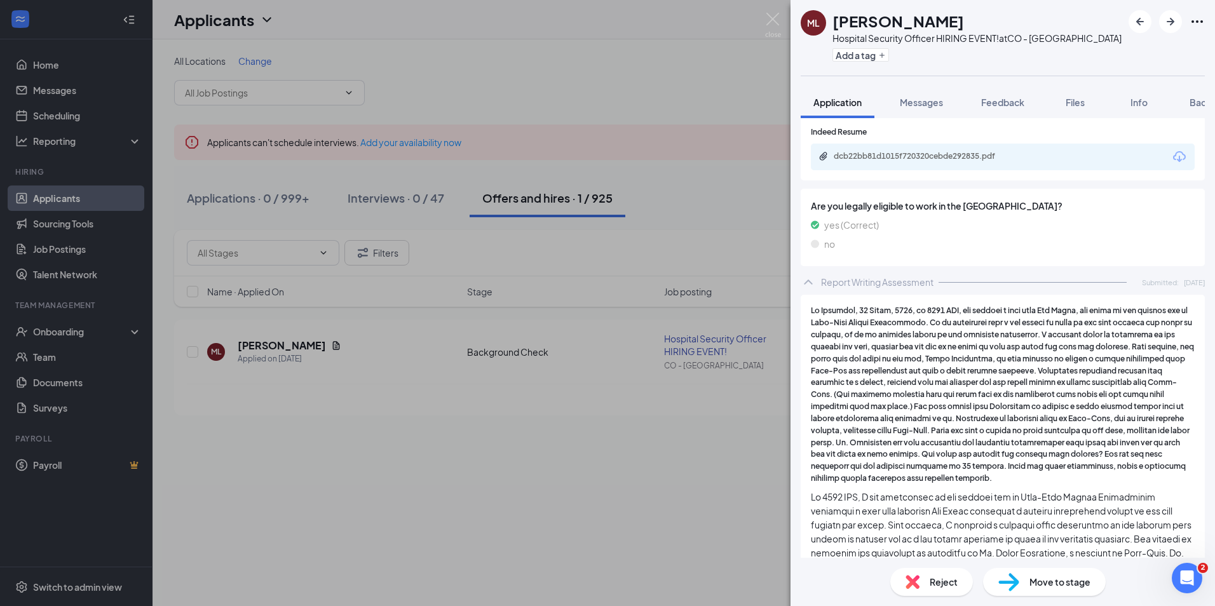
scroll to position [635, 0]
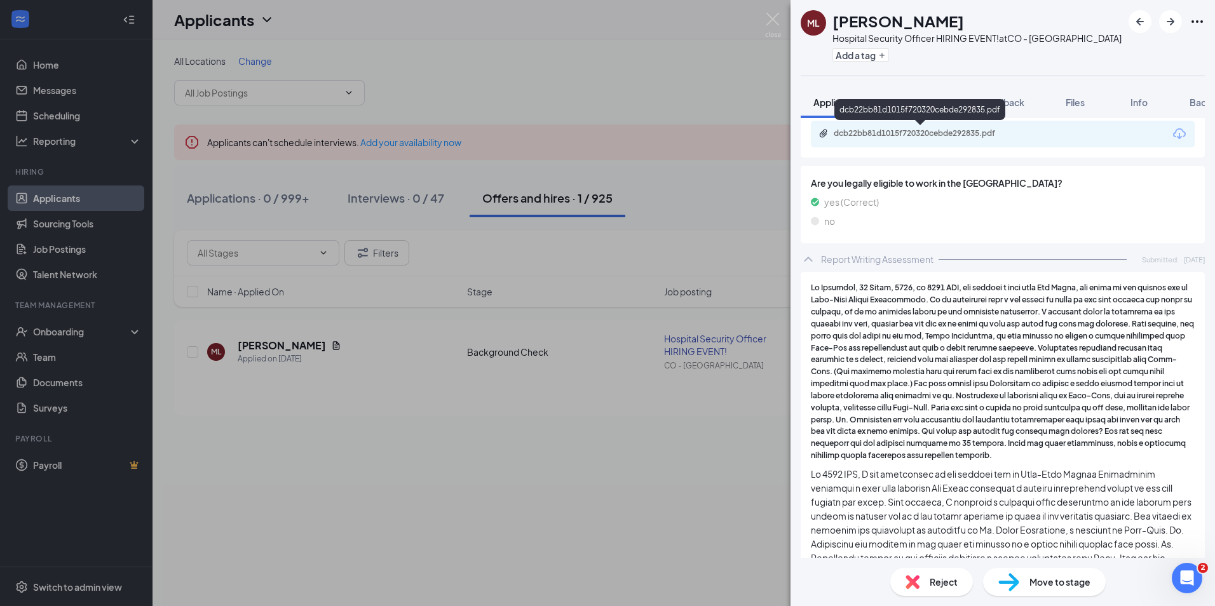
click at [851, 132] on div "dcb22bb81d1015f720320cebde292835.pdf" at bounding box center [923, 133] width 178 height 10
click at [914, 100] on span "Messages" at bounding box center [921, 102] width 43 height 11
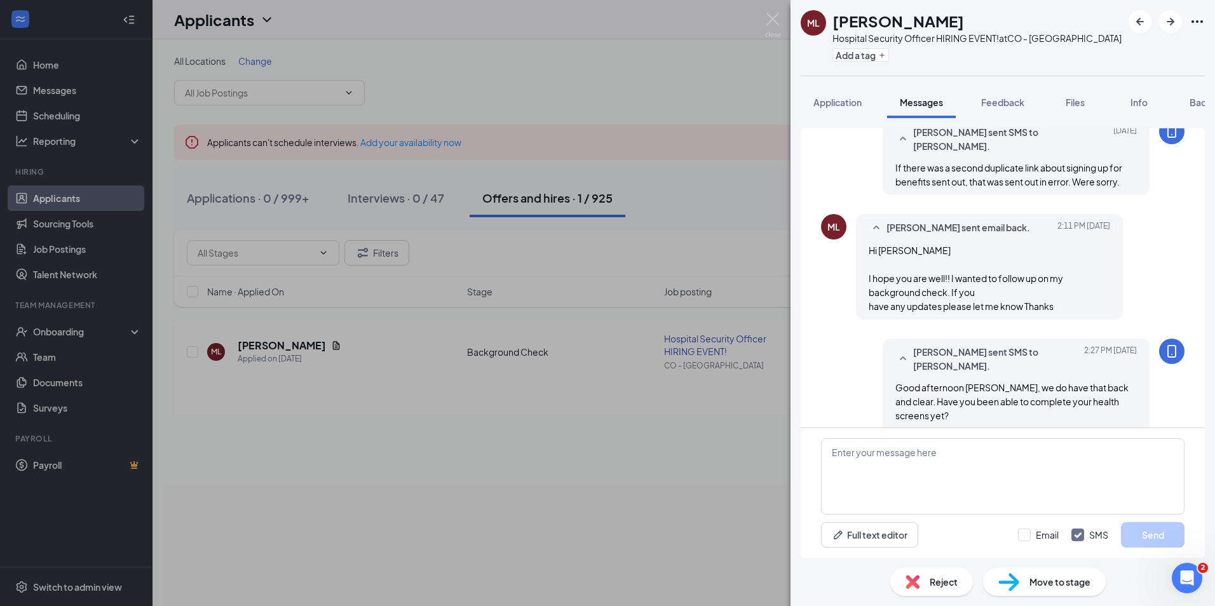
scroll to position [607, 0]
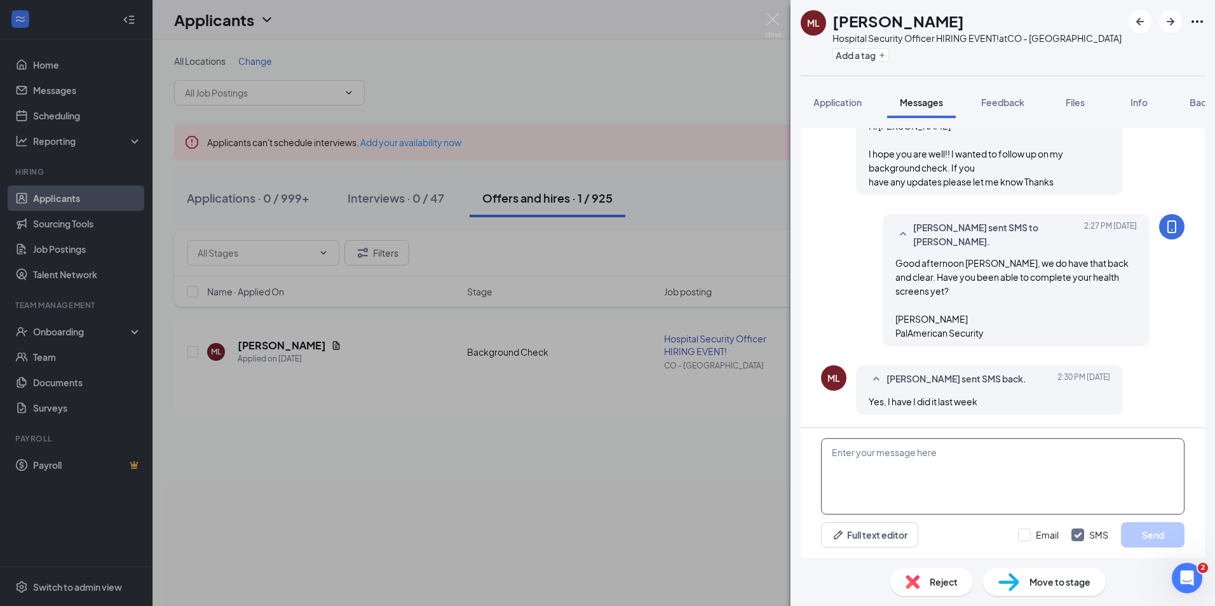
click at [923, 454] on textarea at bounding box center [1002, 476] width 363 height 76
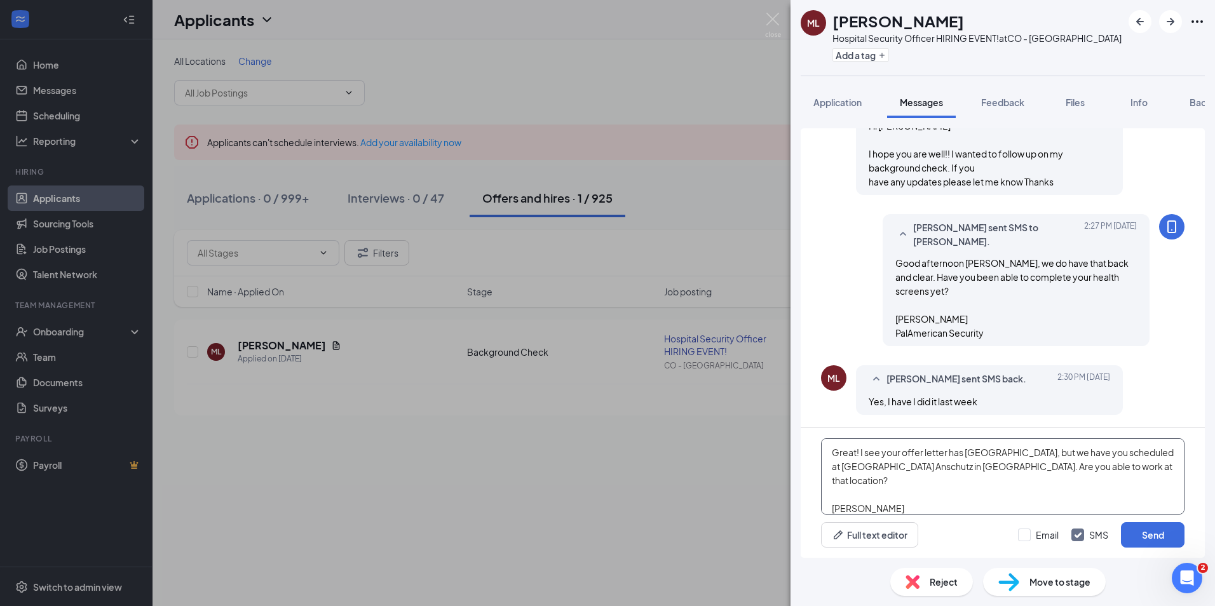
type textarea "Great! I see your offer letter has Highlands Ranch, but we have you scheduled a…"
click at [616, 470] on div "ML Mohamed Ly Hospital Security Officer HIRING EVENT! at CO - Aurora Add a tag …" at bounding box center [607, 303] width 1215 height 606
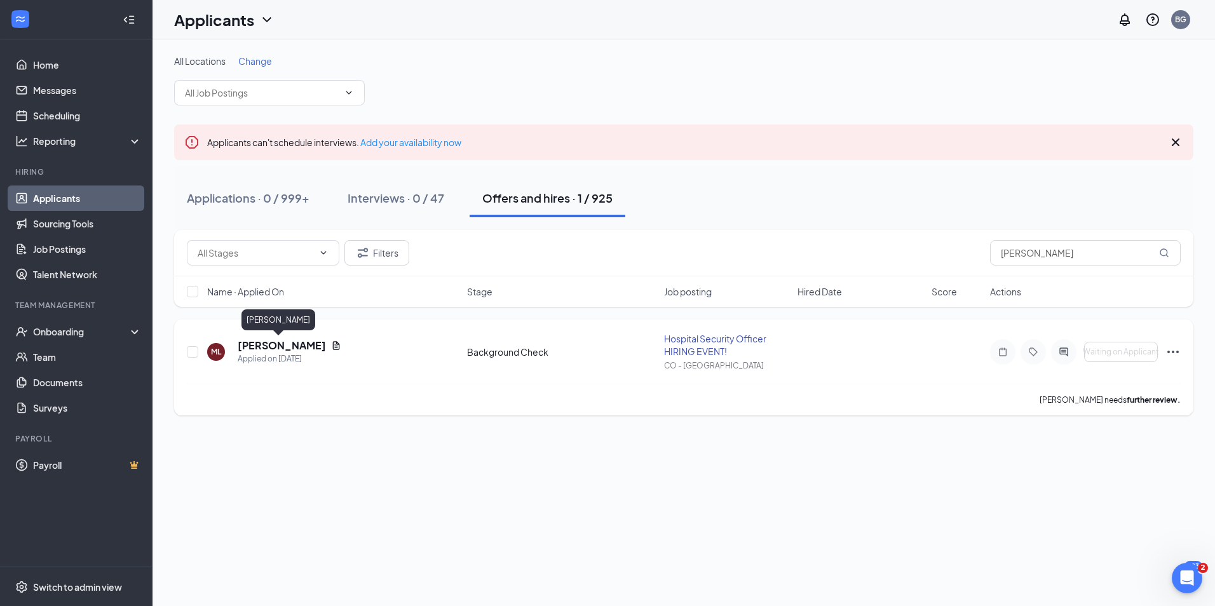
click at [276, 348] on h5 "Mohamed Ly" at bounding box center [282, 346] width 88 height 14
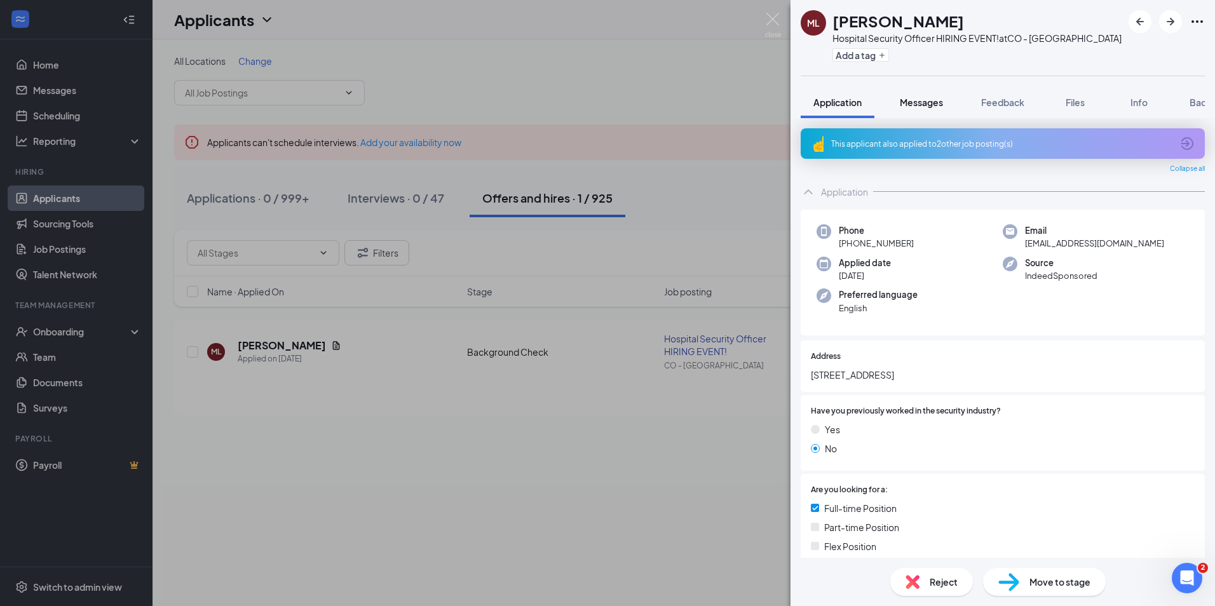
click at [930, 107] on span "Messages" at bounding box center [921, 102] width 43 height 11
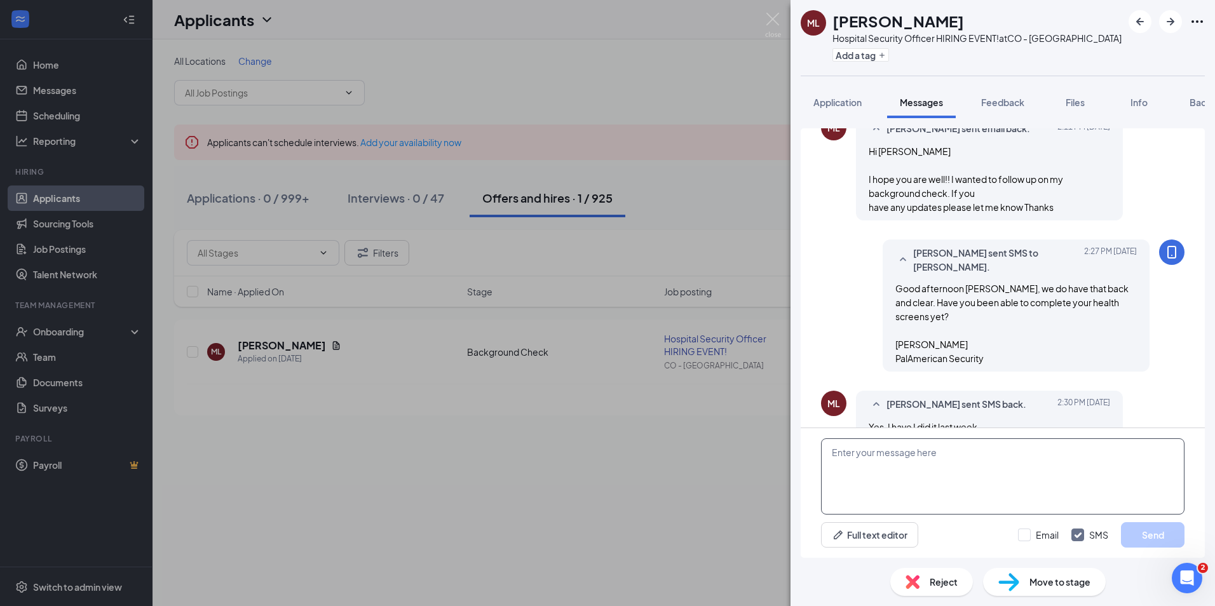
scroll to position [607, 0]
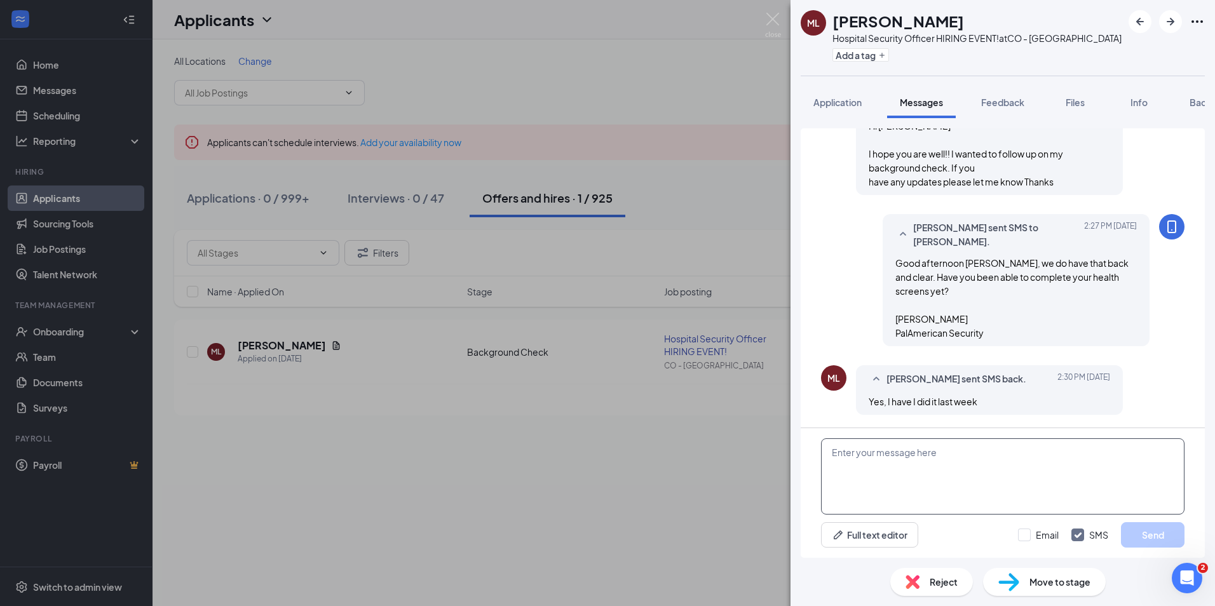
click at [895, 457] on textarea at bounding box center [1002, 476] width 363 height 76
click at [1115, 451] on textarea at bounding box center [1002, 476] width 363 height 76
click at [1158, 487] on textarea at bounding box center [1002, 476] width 363 height 76
click at [910, 457] on textarea at bounding box center [1002, 476] width 363 height 76
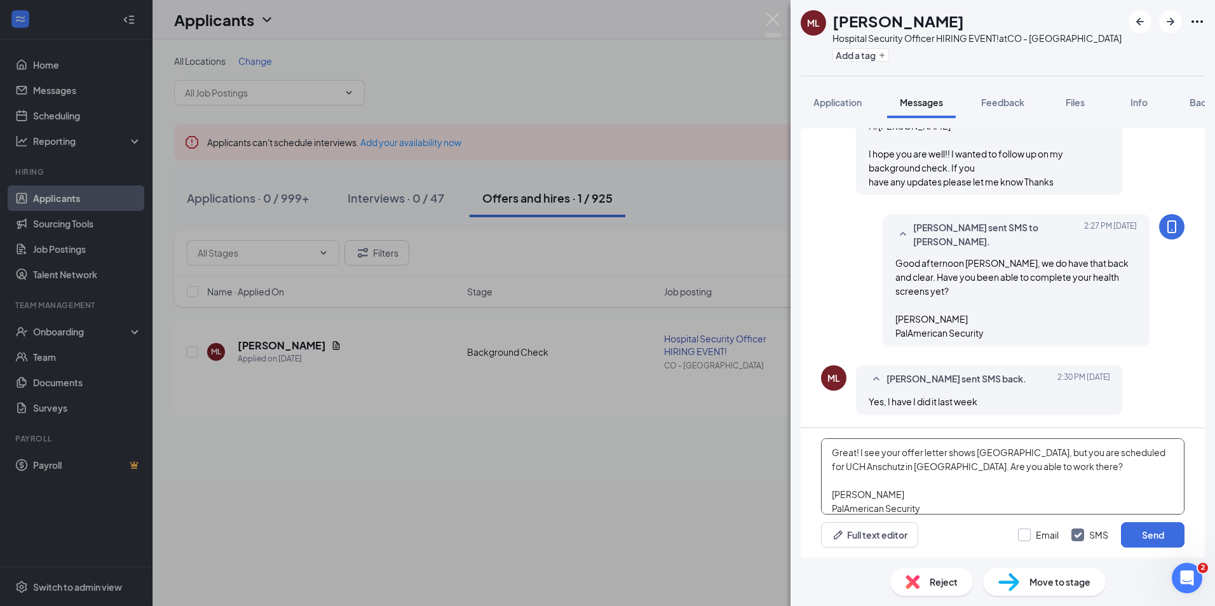
type textarea "Great! I see your offer letter shows Highlands Ranch, but you are scheduled for…"
click at [1024, 537] on input "Email" at bounding box center [1038, 535] width 41 height 13
checkbox input "true"
click at [1145, 531] on button "Send" at bounding box center [1153, 534] width 64 height 25
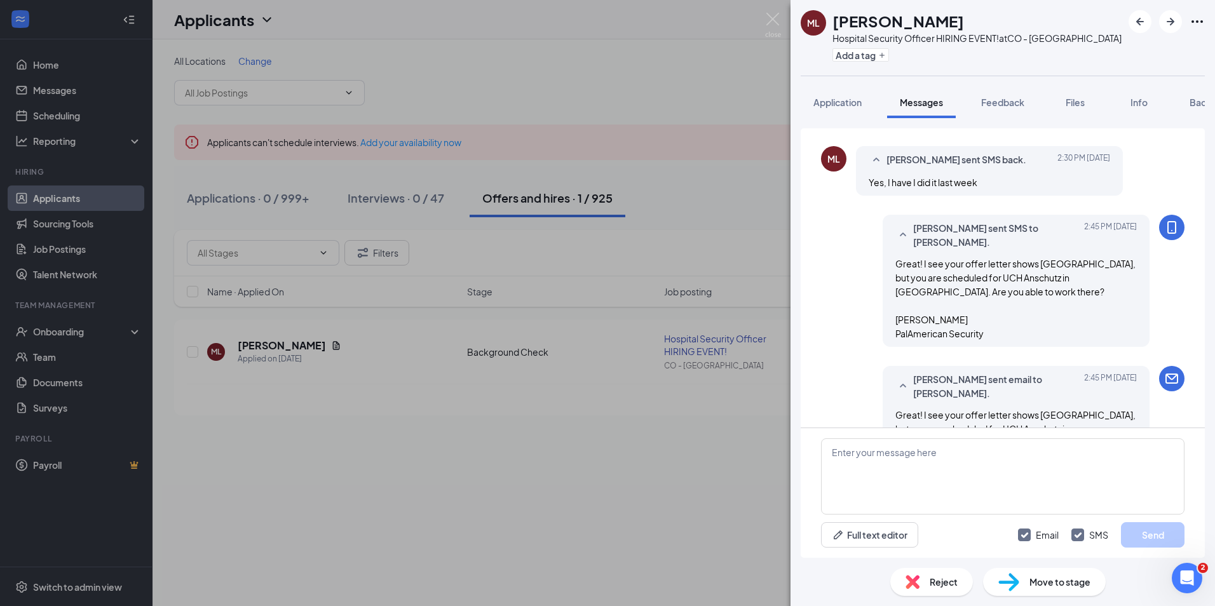
scroll to position [884, 0]
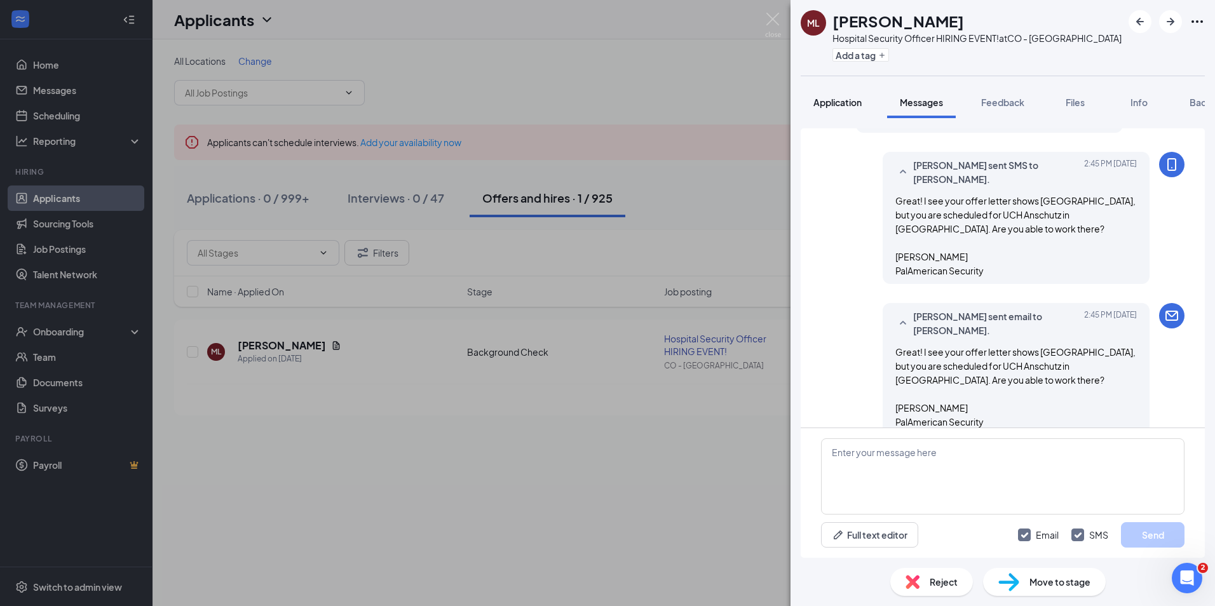
click at [841, 102] on span "Application" at bounding box center [837, 102] width 48 height 11
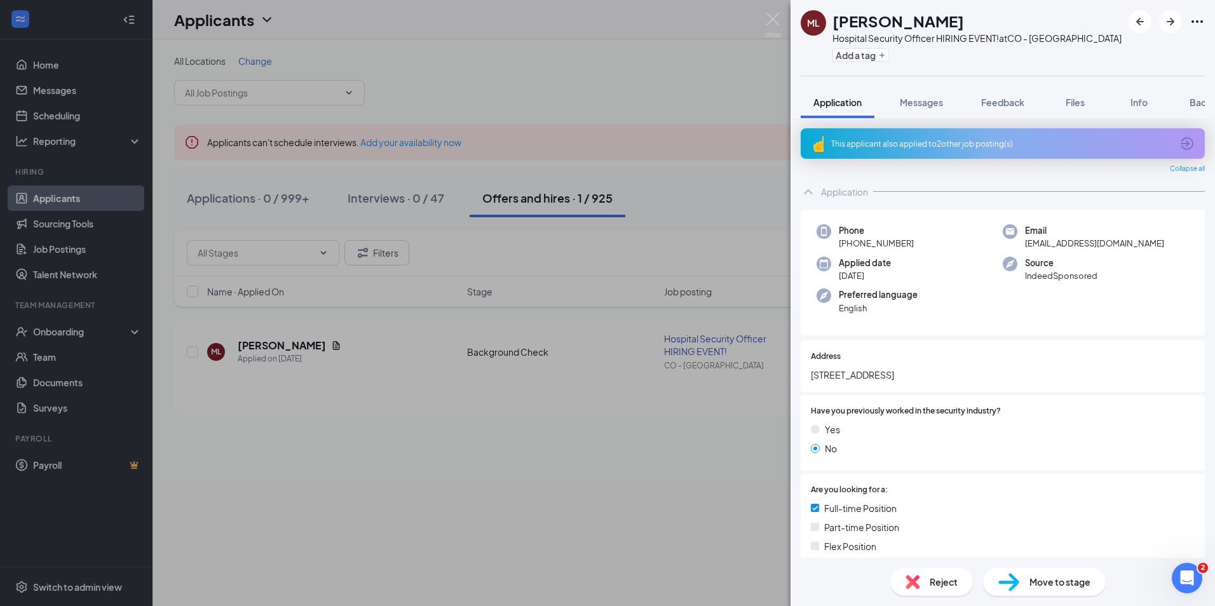
drag, startPoint x: 912, startPoint y: 243, endPoint x: 849, endPoint y: 247, distance: 62.4
click at [849, 247] on div "Phone +1 (720) 812-6078" at bounding box center [909, 237] width 186 height 26
drag, startPoint x: 849, startPoint y: 247, endPoint x: 863, endPoint y: 244, distance: 14.3
copy span "(720) 812-6078"
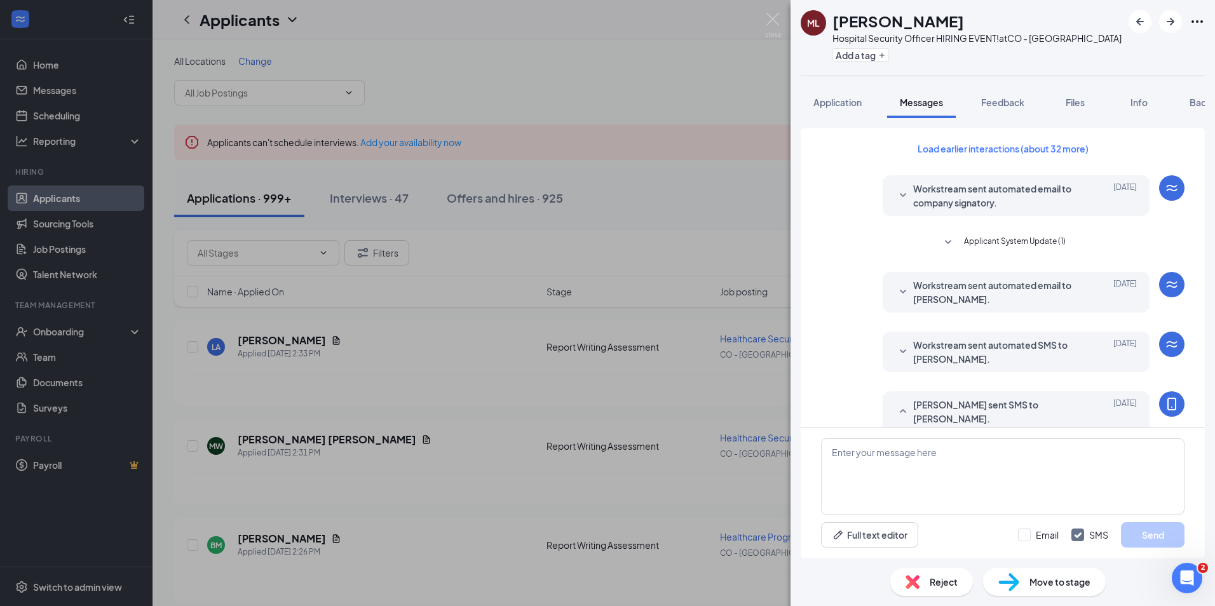
click at [895, 195] on icon "SmallChevronDown" at bounding box center [902, 195] width 15 height 15
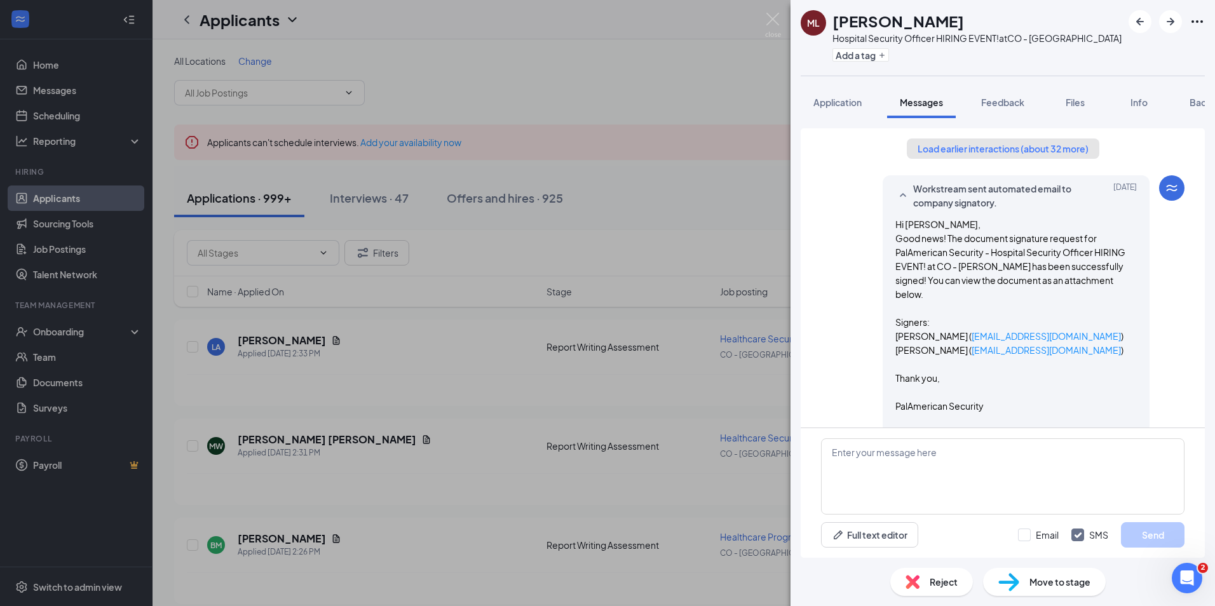
click at [1011, 151] on button "Load earlier interactions (about 32 more)" at bounding box center [1003, 149] width 193 height 20
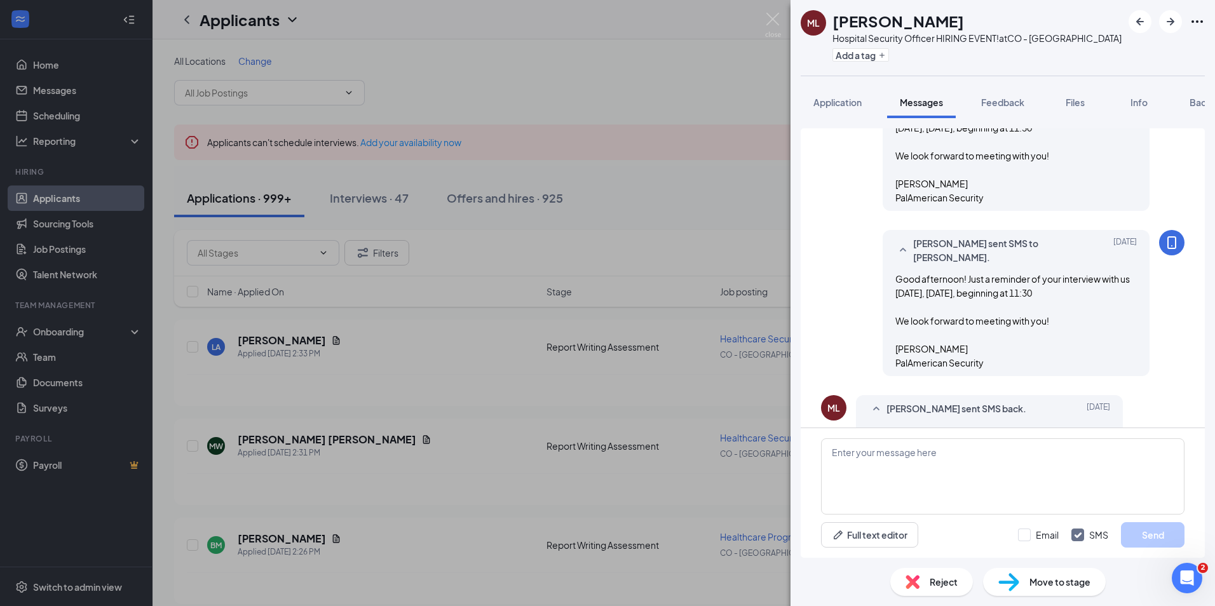
scroll to position [1461, 0]
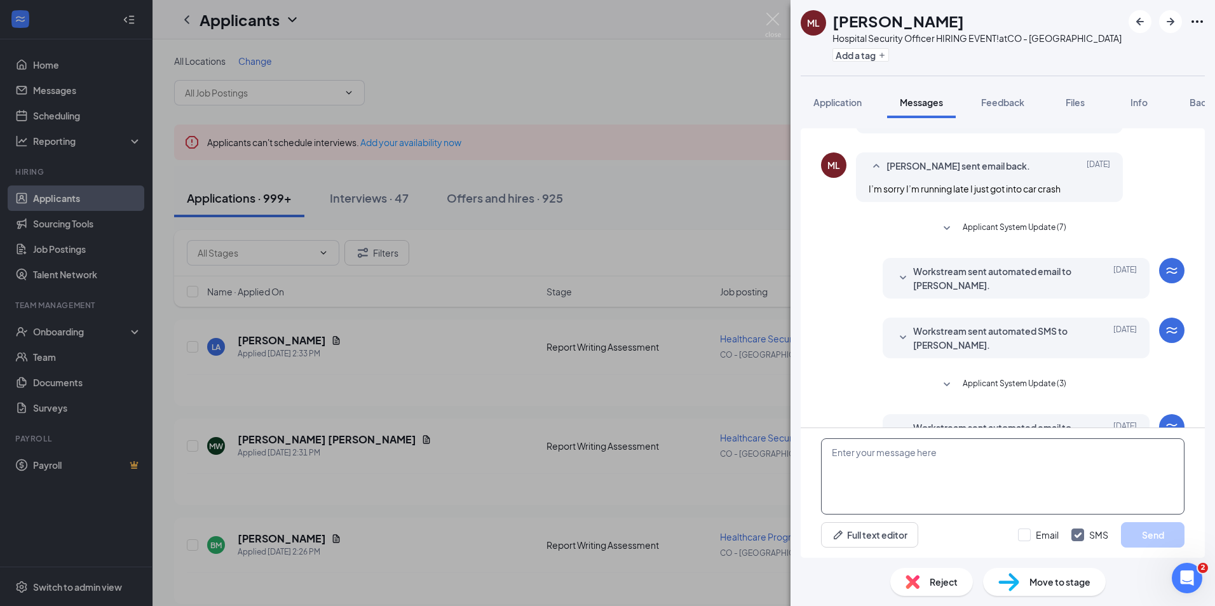
click at [906, 463] on textarea at bounding box center [1002, 476] width 363 height 76
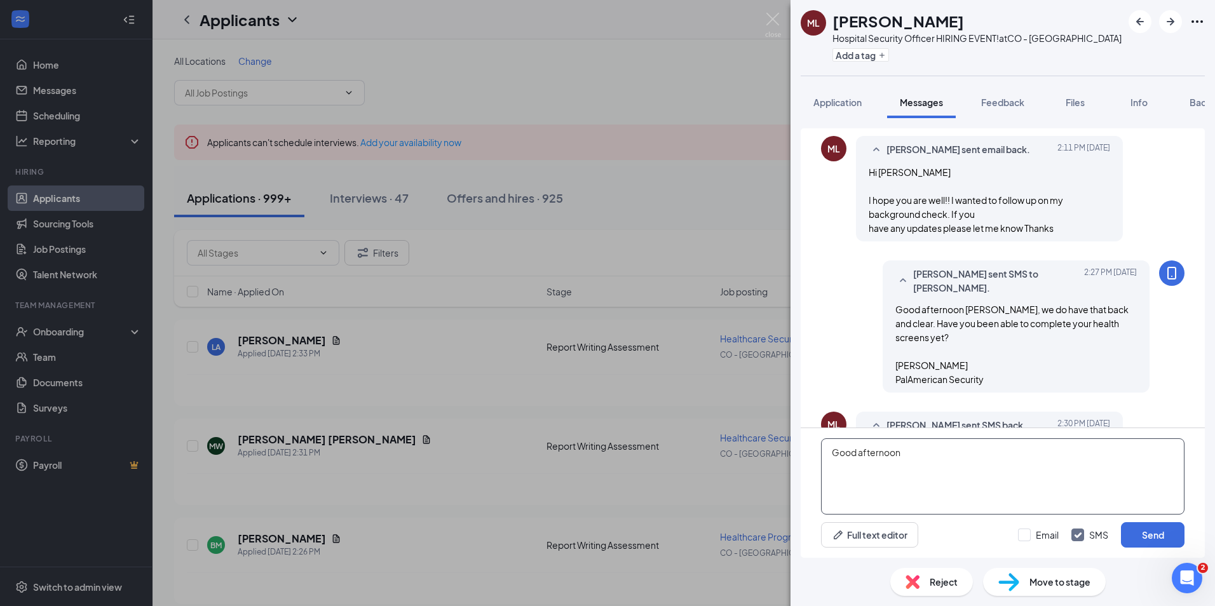
scroll to position [2594, 0]
drag, startPoint x: 898, startPoint y: 454, endPoint x: 752, endPoint y: 436, distance: 146.5
click at [752, 436] on div "ML Mohamed Ly Hospital Security Officer HIRING EVENT! at CO - Aurora Add a tag …" at bounding box center [607, 303] width 1215 height 606
type textarea "Hi Mohamed"
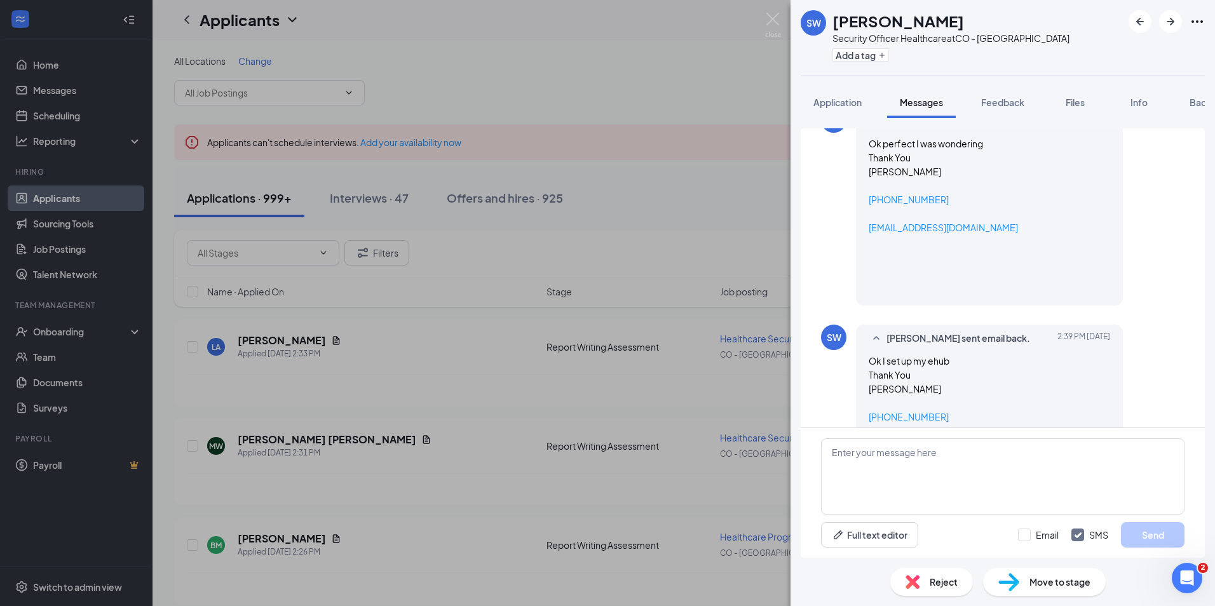
scroll to position [1520, 0]
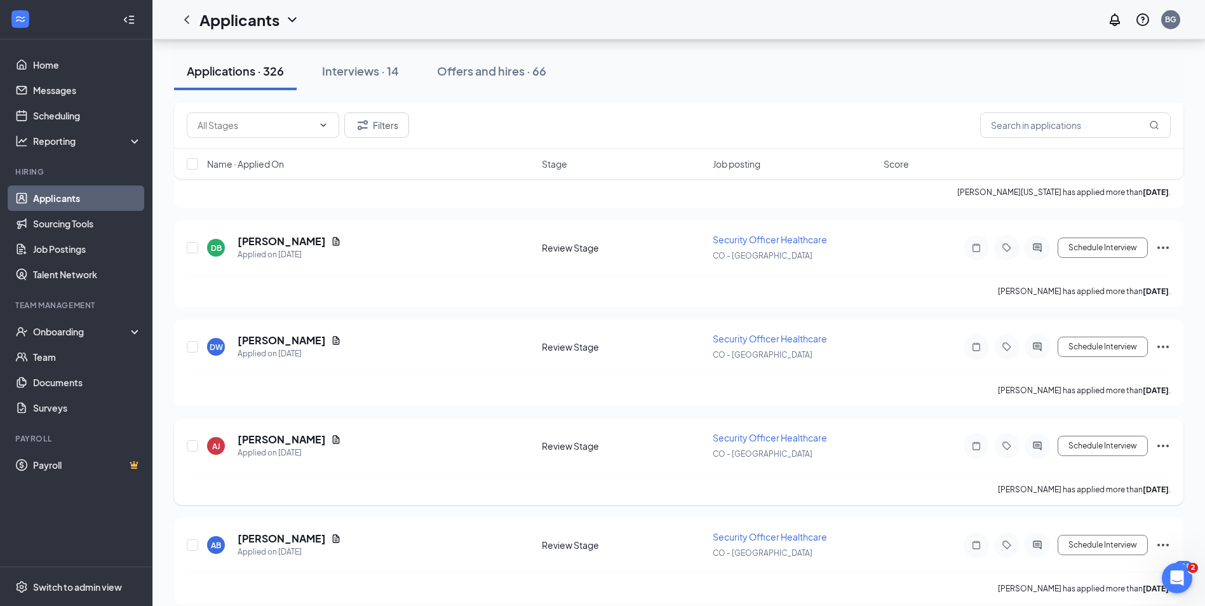
scroll to position [1715, 0]
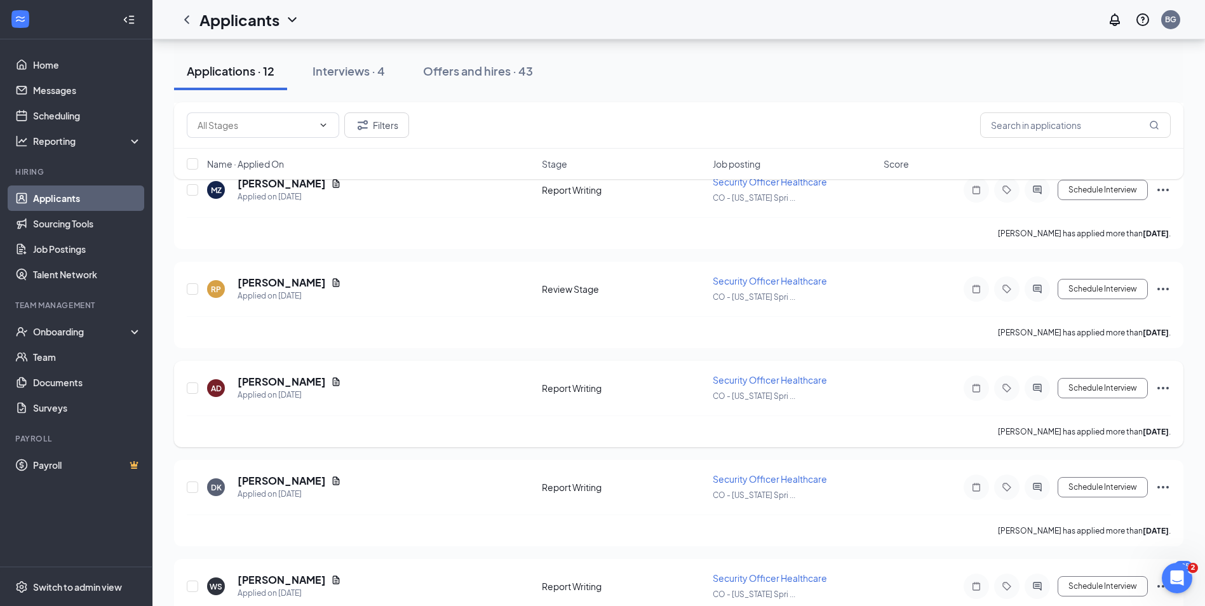
scroll to position [381, 0]
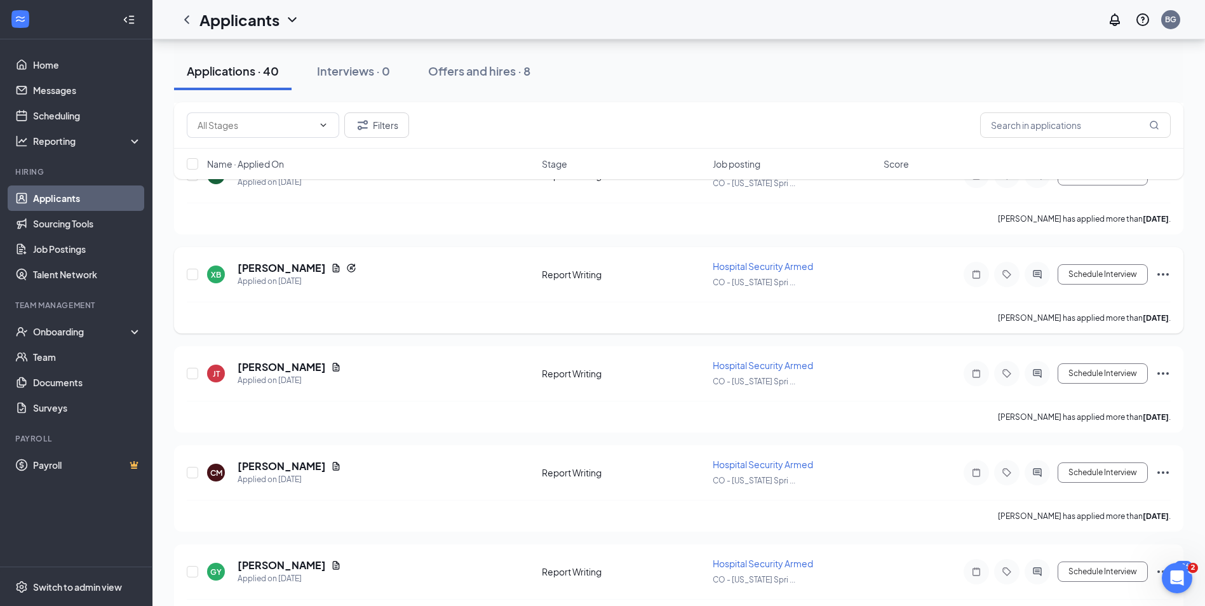
scroll to position [3558, 0]
